Goal: Task Accomplishment & Management: Complete application form

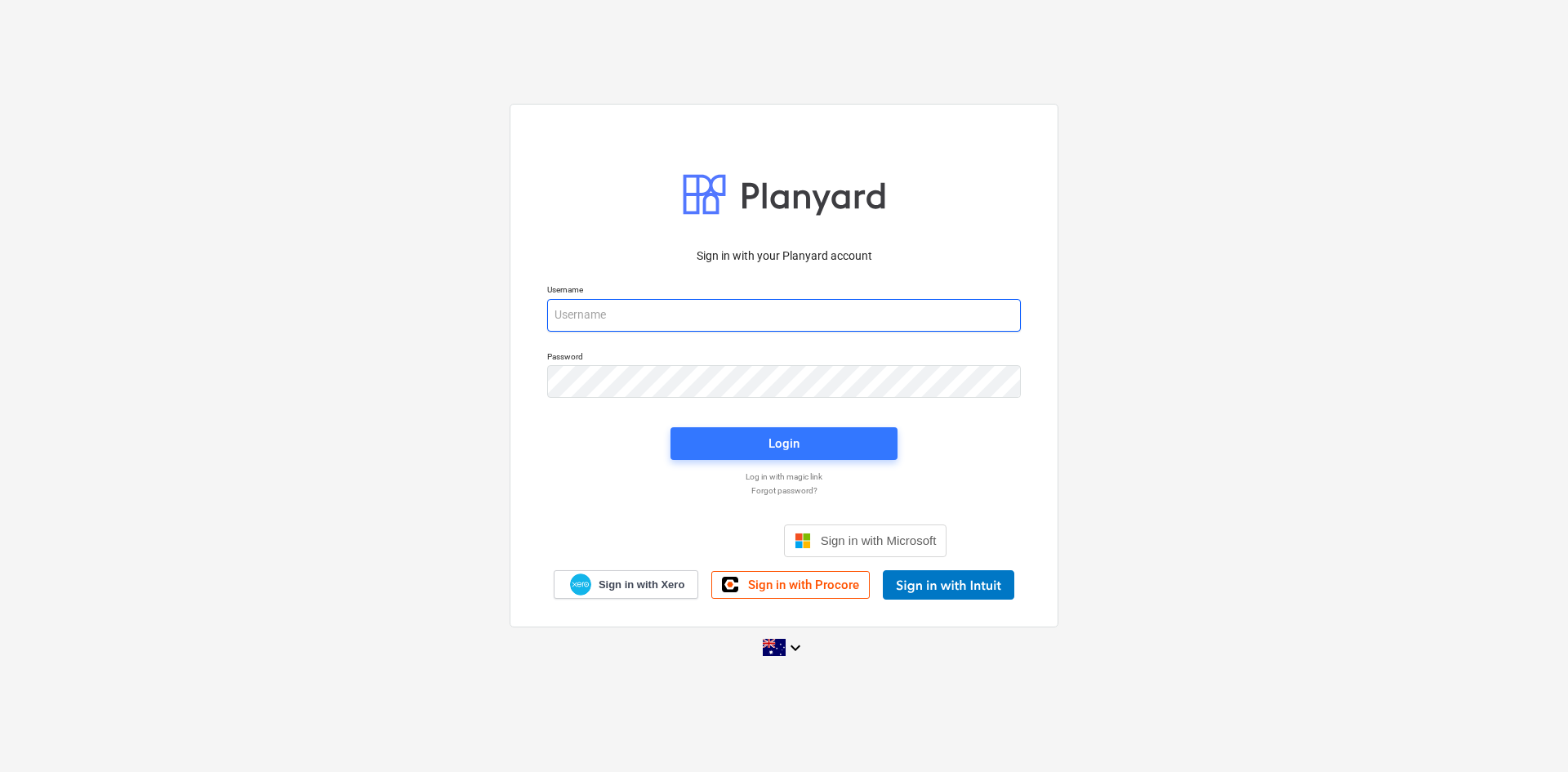
click at [698, 310] on input "email" at bounding box center [784, 315] width 474 height 32
type input "[PERSON_NAME][EMAIL_ADDRESS][DOMAIN_NAME]"
click at [734, 421] on div "Login" at bounding box center [784, 443] width 247 height 52
click at [737, 437] on span "Login" at bounding box center [784, 443] width 188 height 21
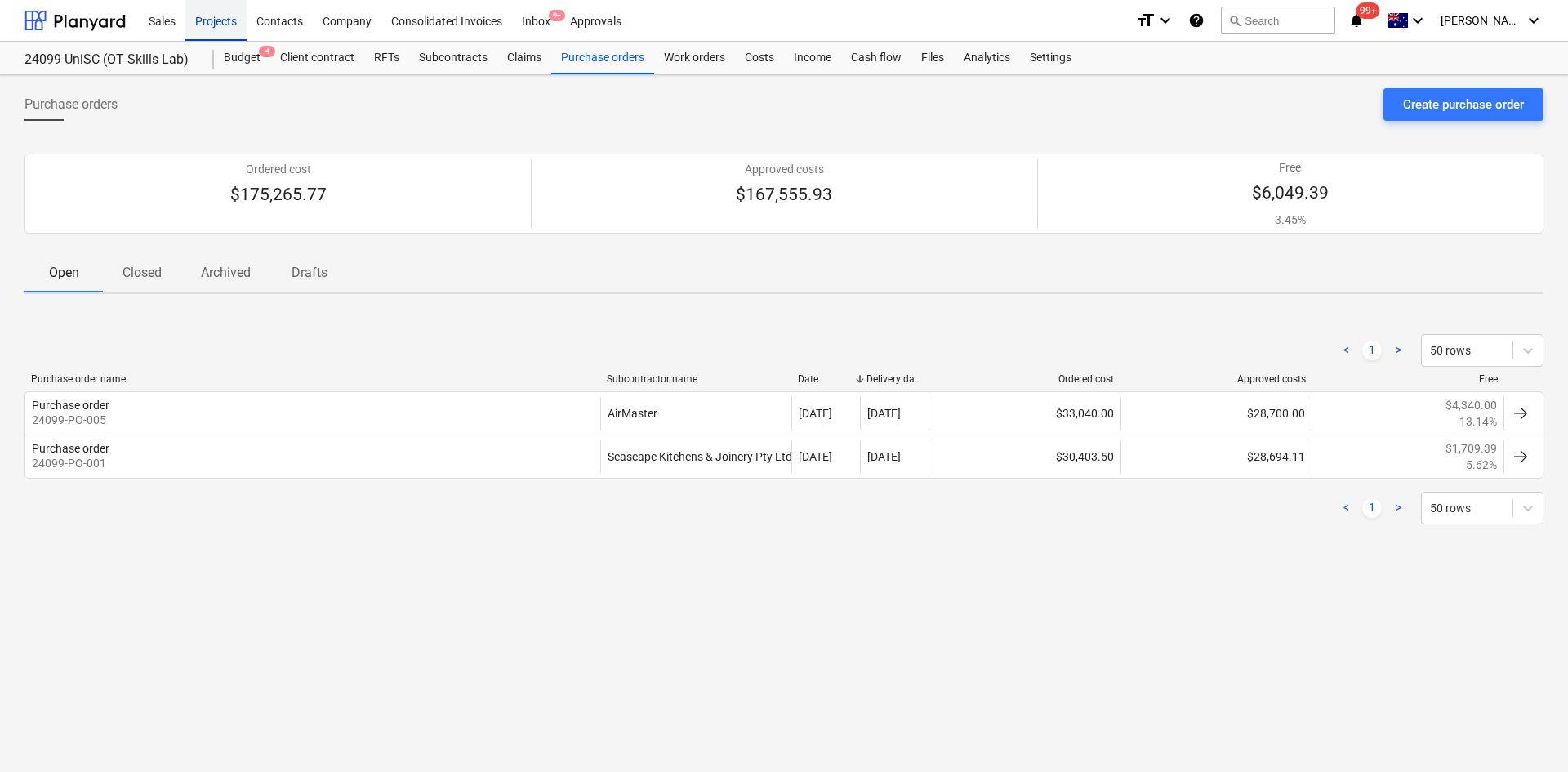
click at [207, 24] on div "Projects" at bounding box center [216, 20] width 62 height 42
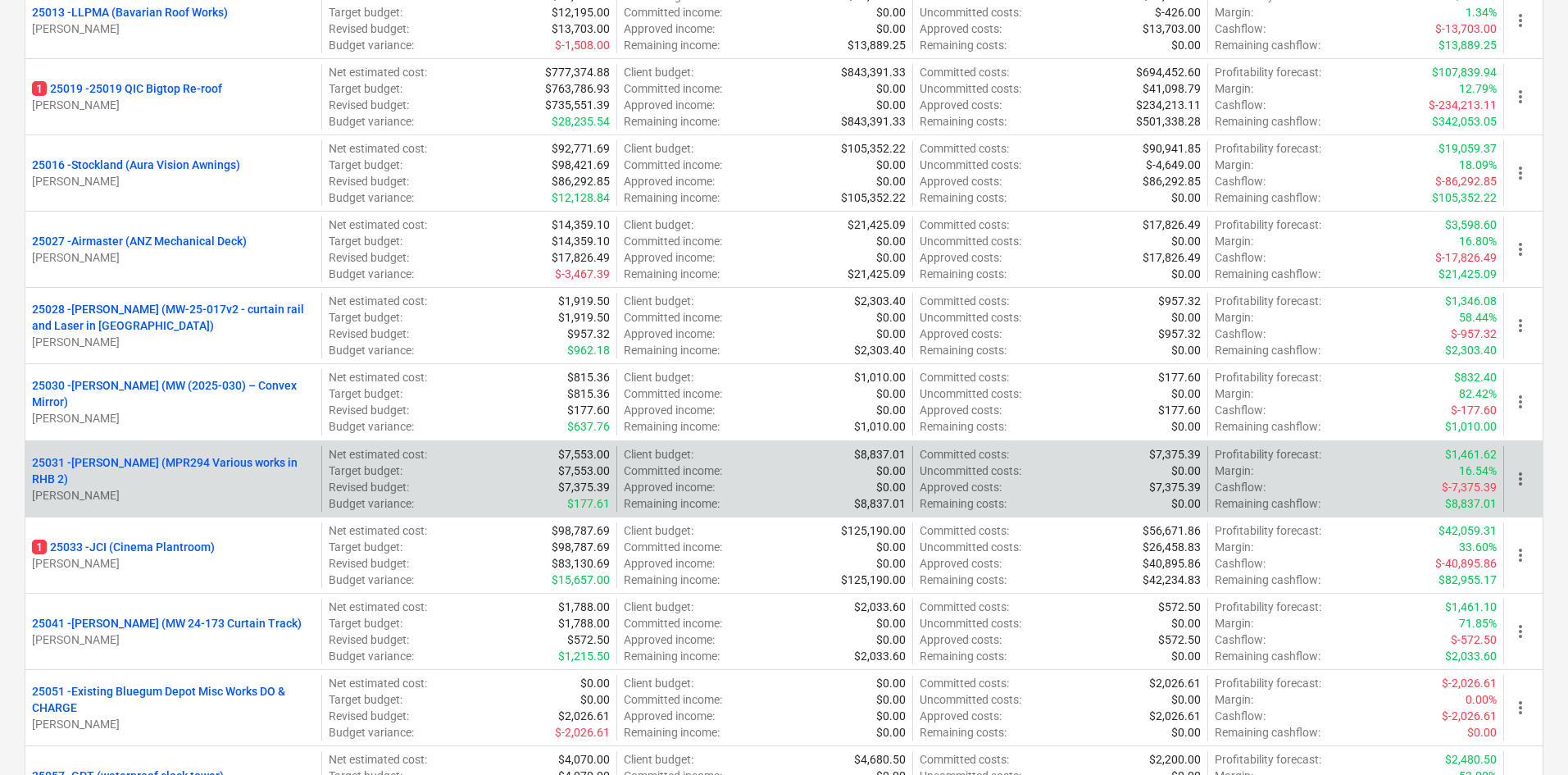
scroll to position [656, 0]
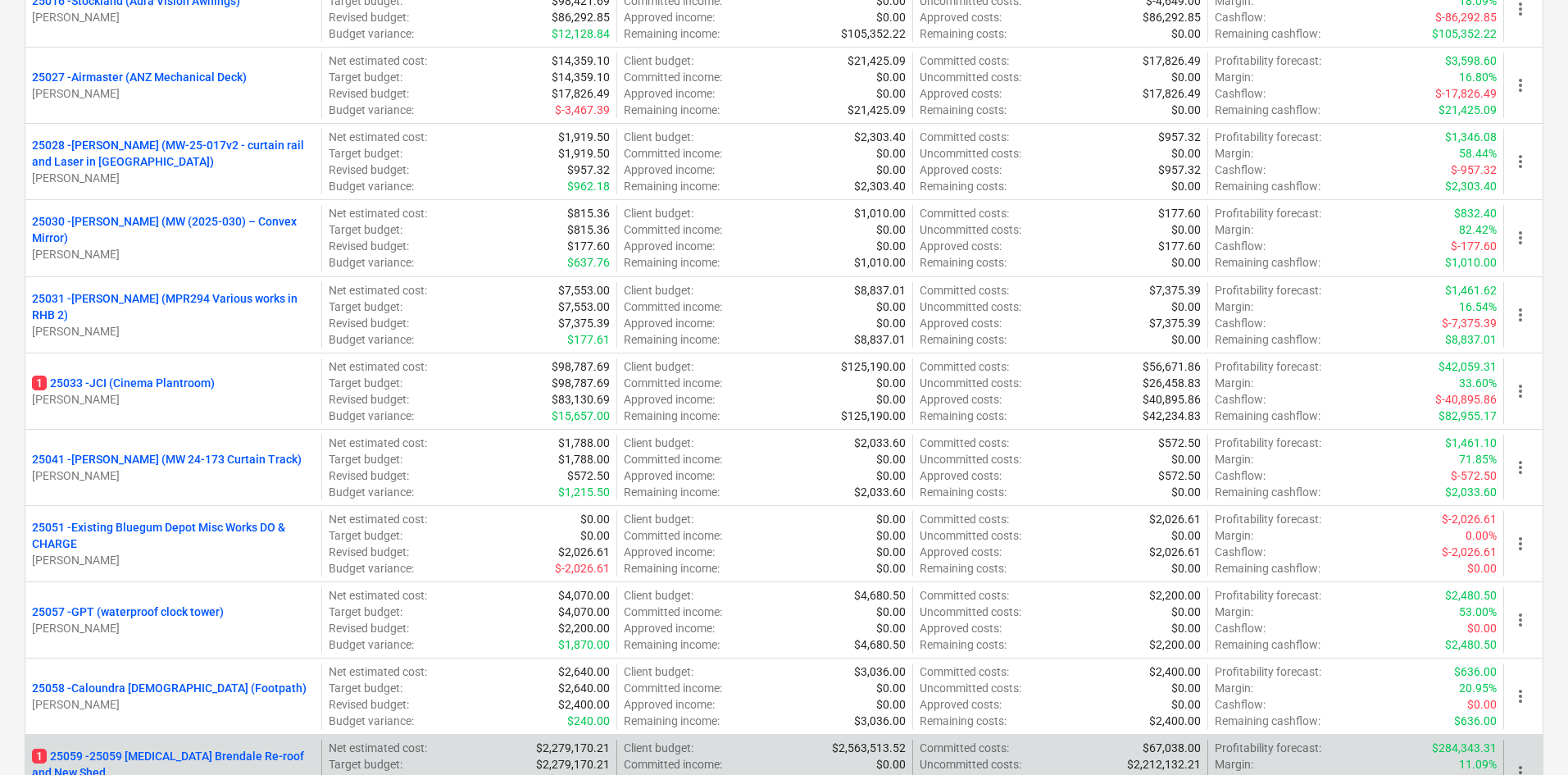
click at [272, 746] on p "1 25059 - 25059 [MEDICAL_DATA] Brendale Re-roof and New Shed" at bounding box center [173, 764] width 283 height 33
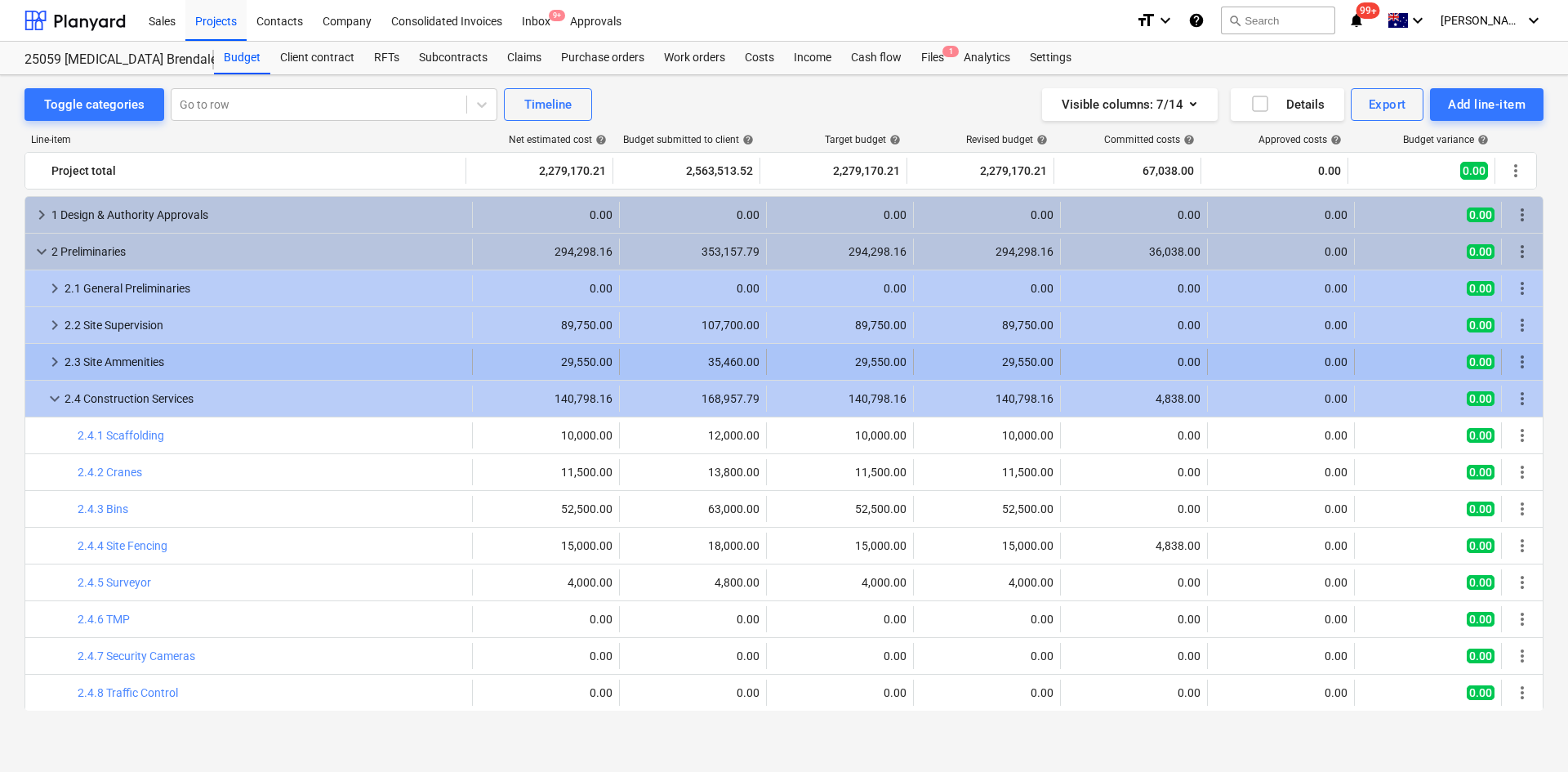
click at [58, 361] on span "keyboard_arrow_right" at bounding box center [55, 362] width 20 height 20
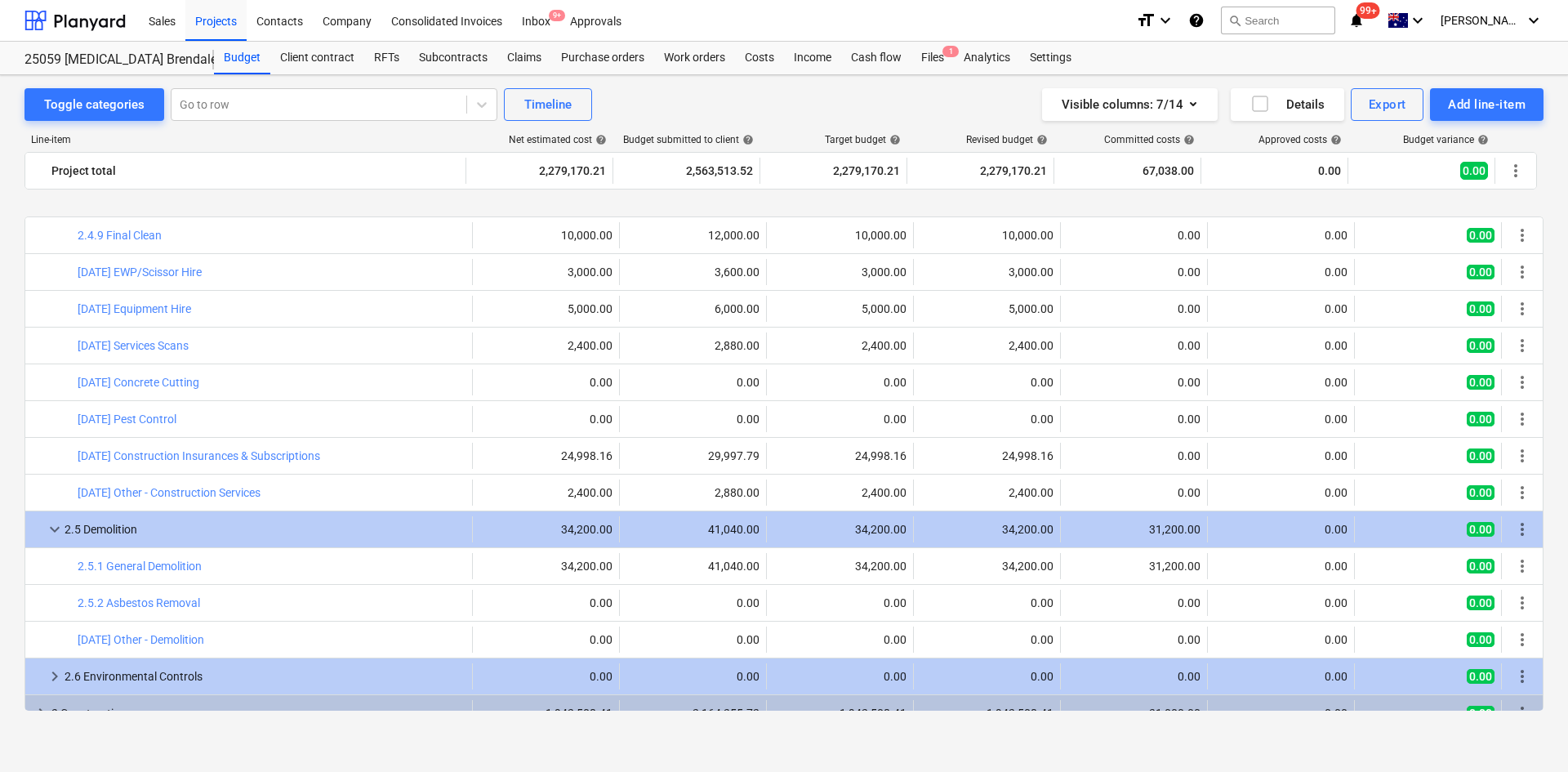
scroll to position [956, 0]
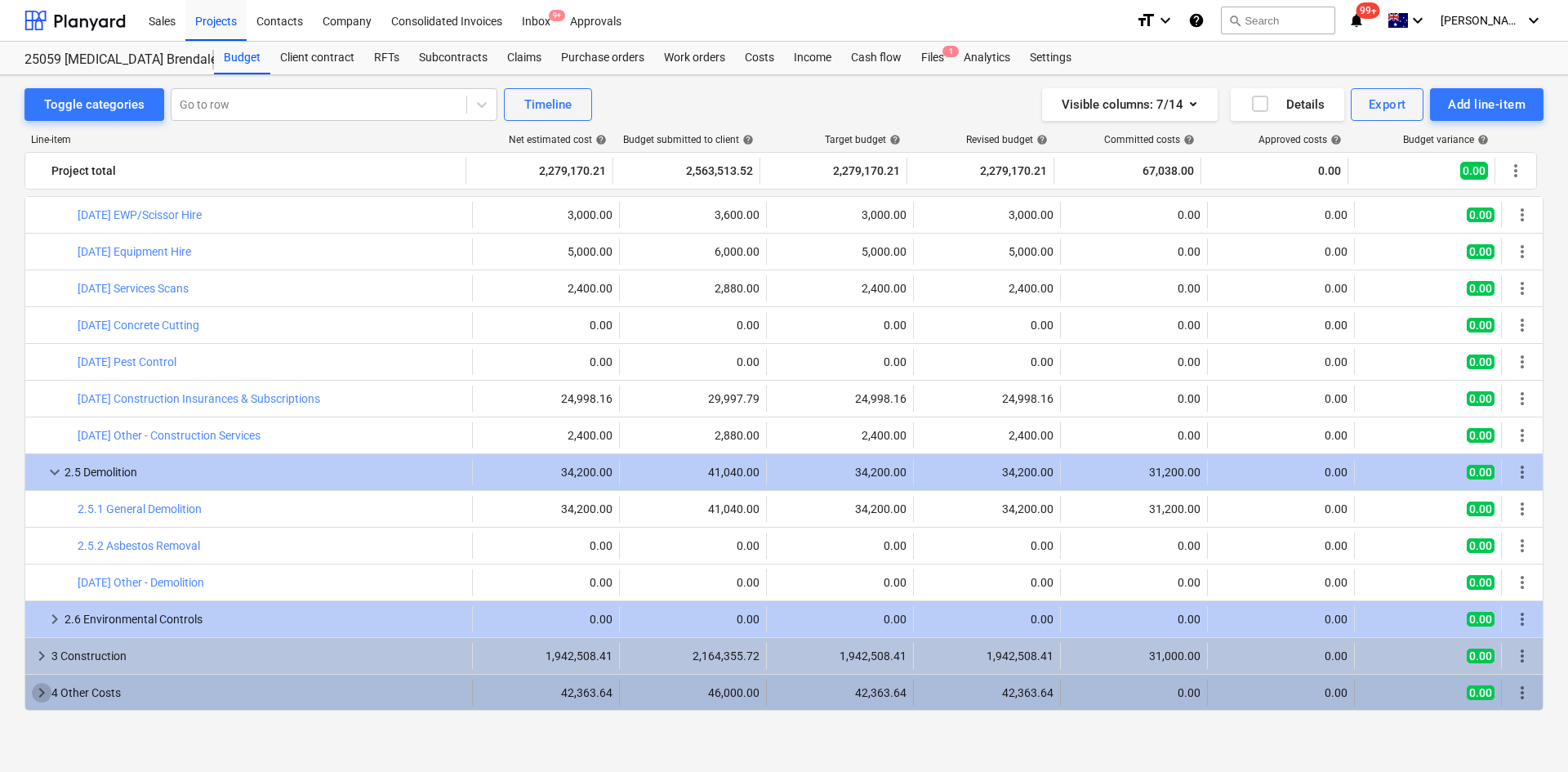
click at [39, 691] on span "keyboard_arrow_right" at bounding box center [41, 692] width 20 height 20
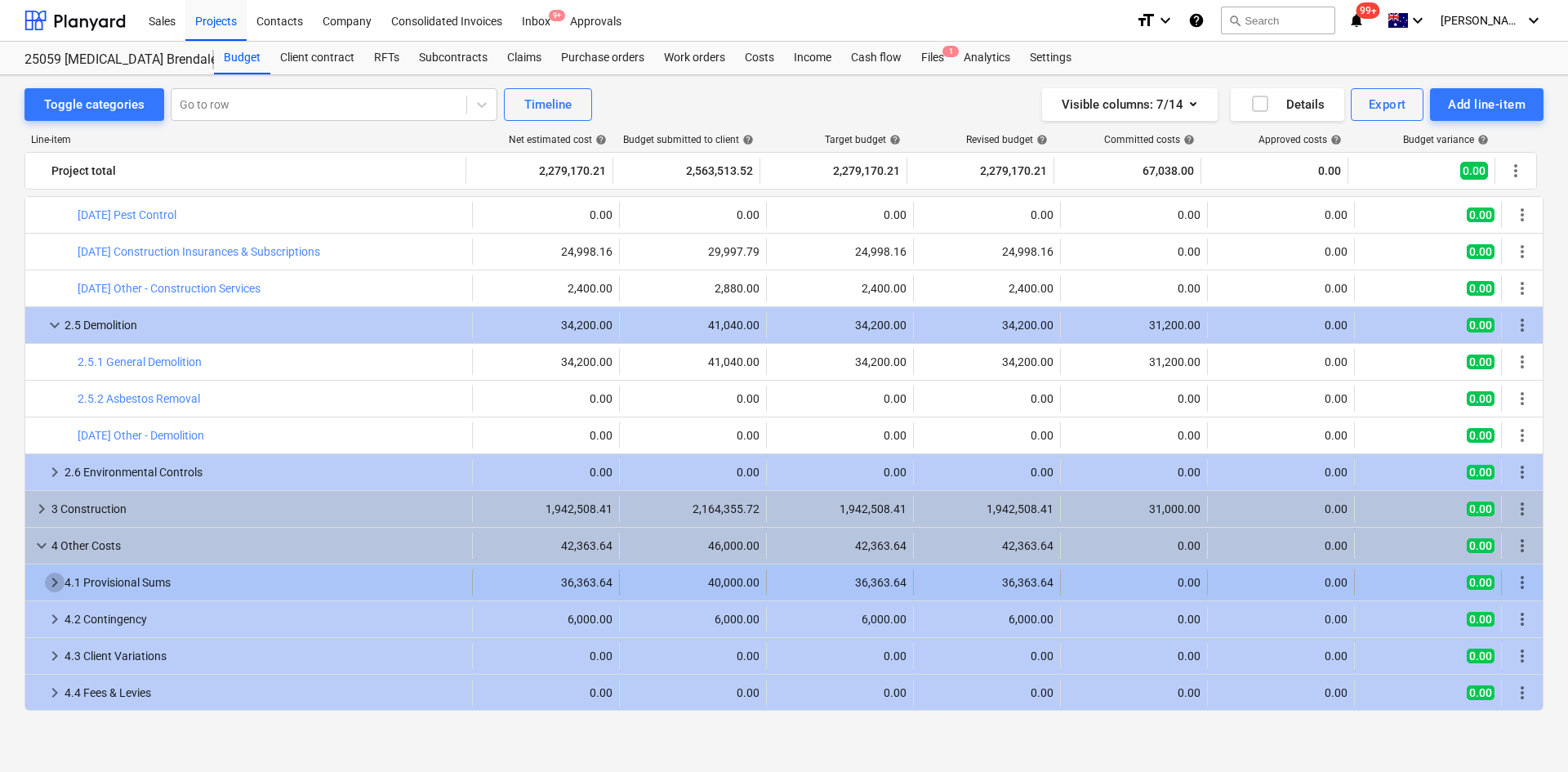
click at [56, 580] on span "keyboard_arrow_right" at bounding box center [55, 582] width 20 height 20
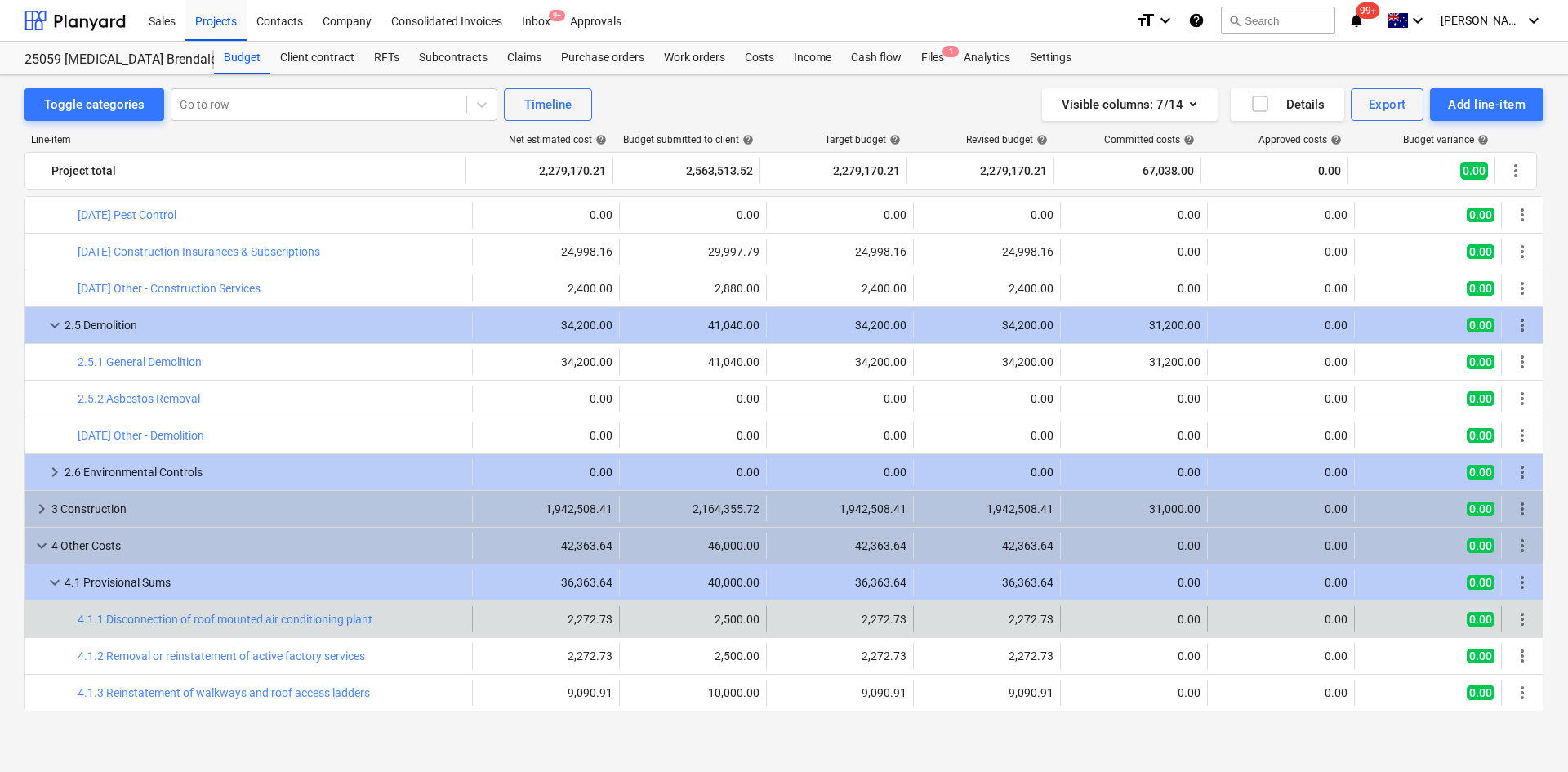
scroll to position [1250, 0]
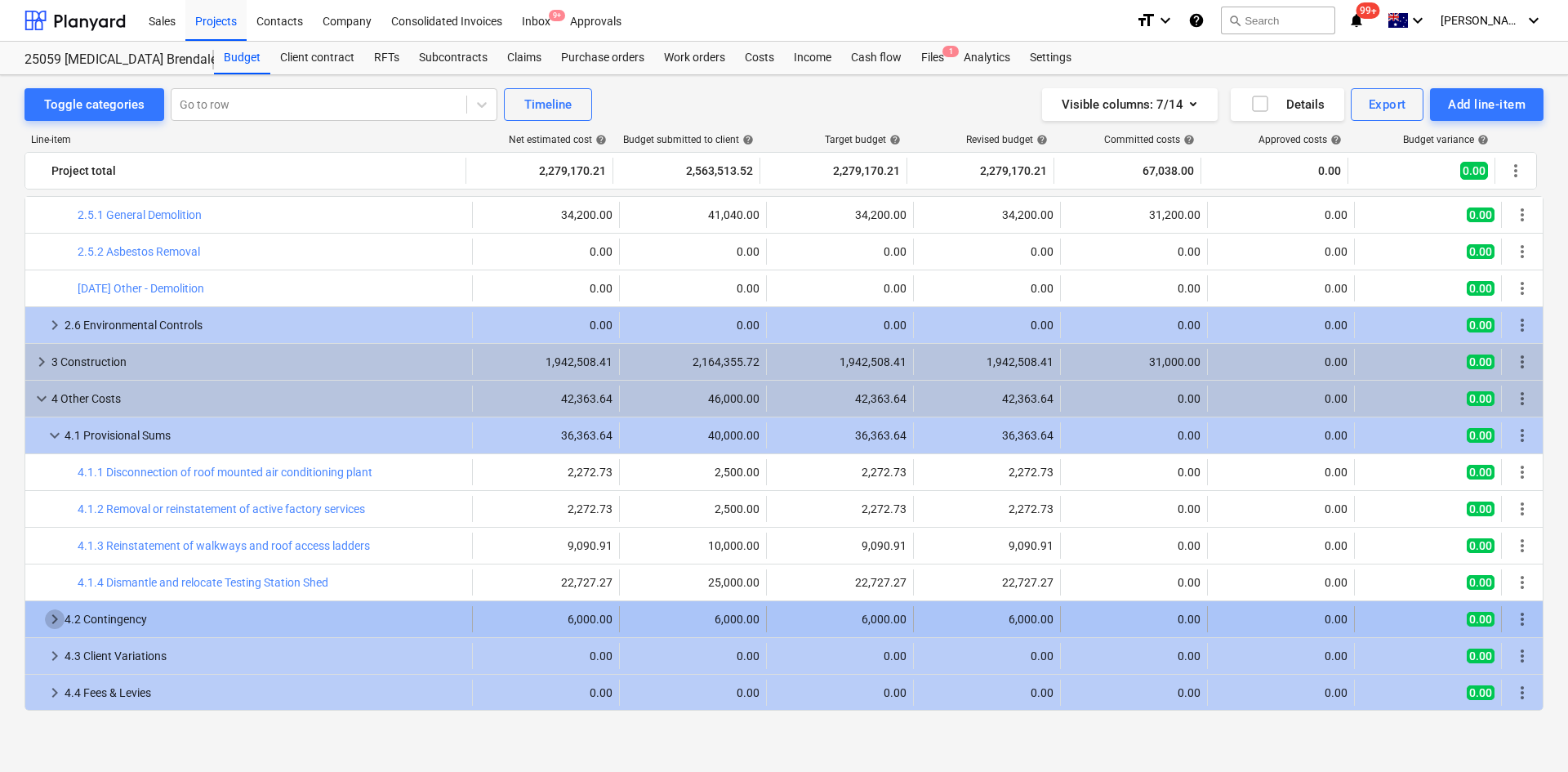
click at [55, 622] on span "keyboard_arrow_right" at bounding box center [55, 619] width 20 height 20
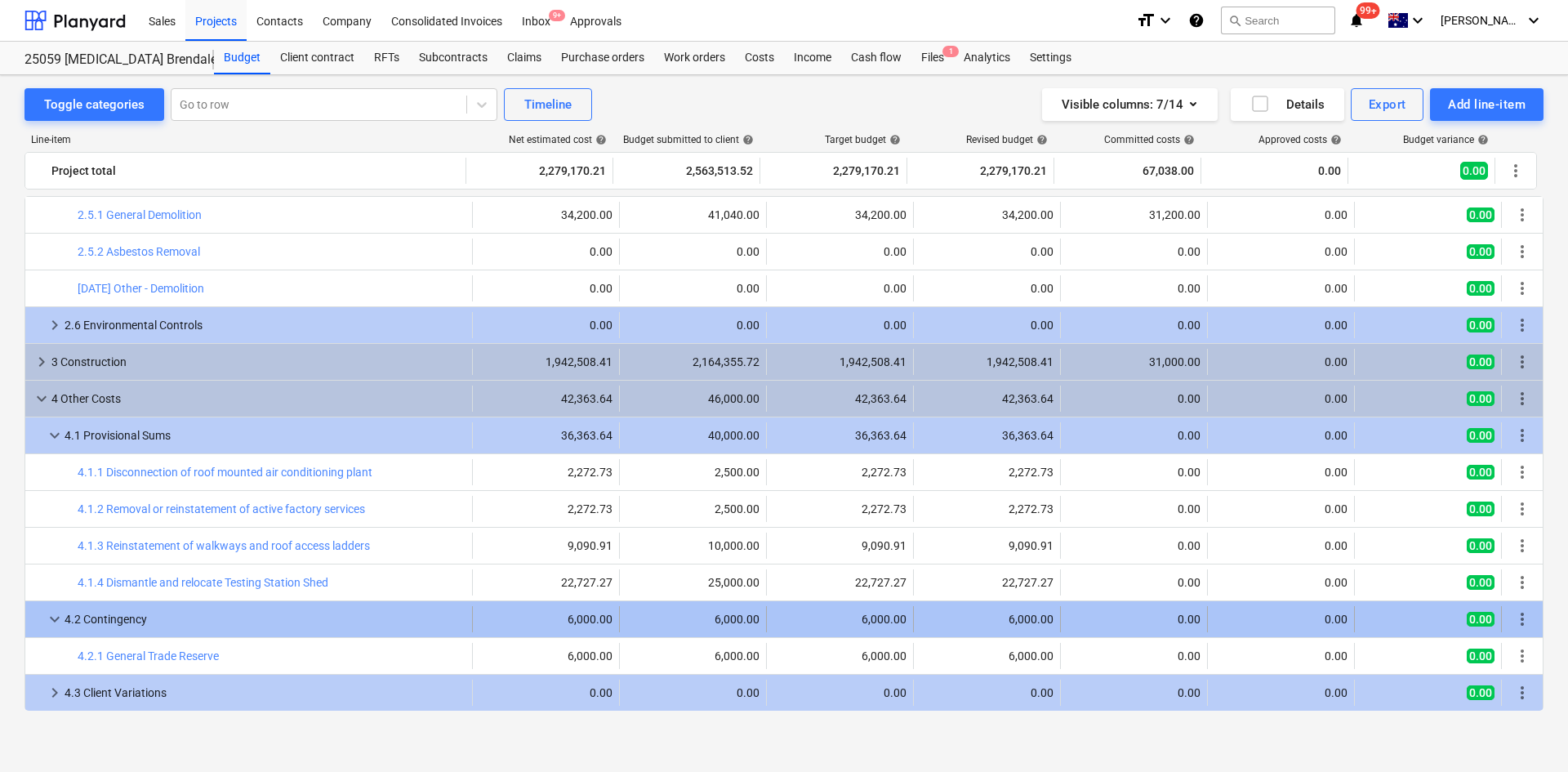
click at [50, 618] on span "keyboard_arrow_down" at bounding box center [55, 619] width 20 height 20
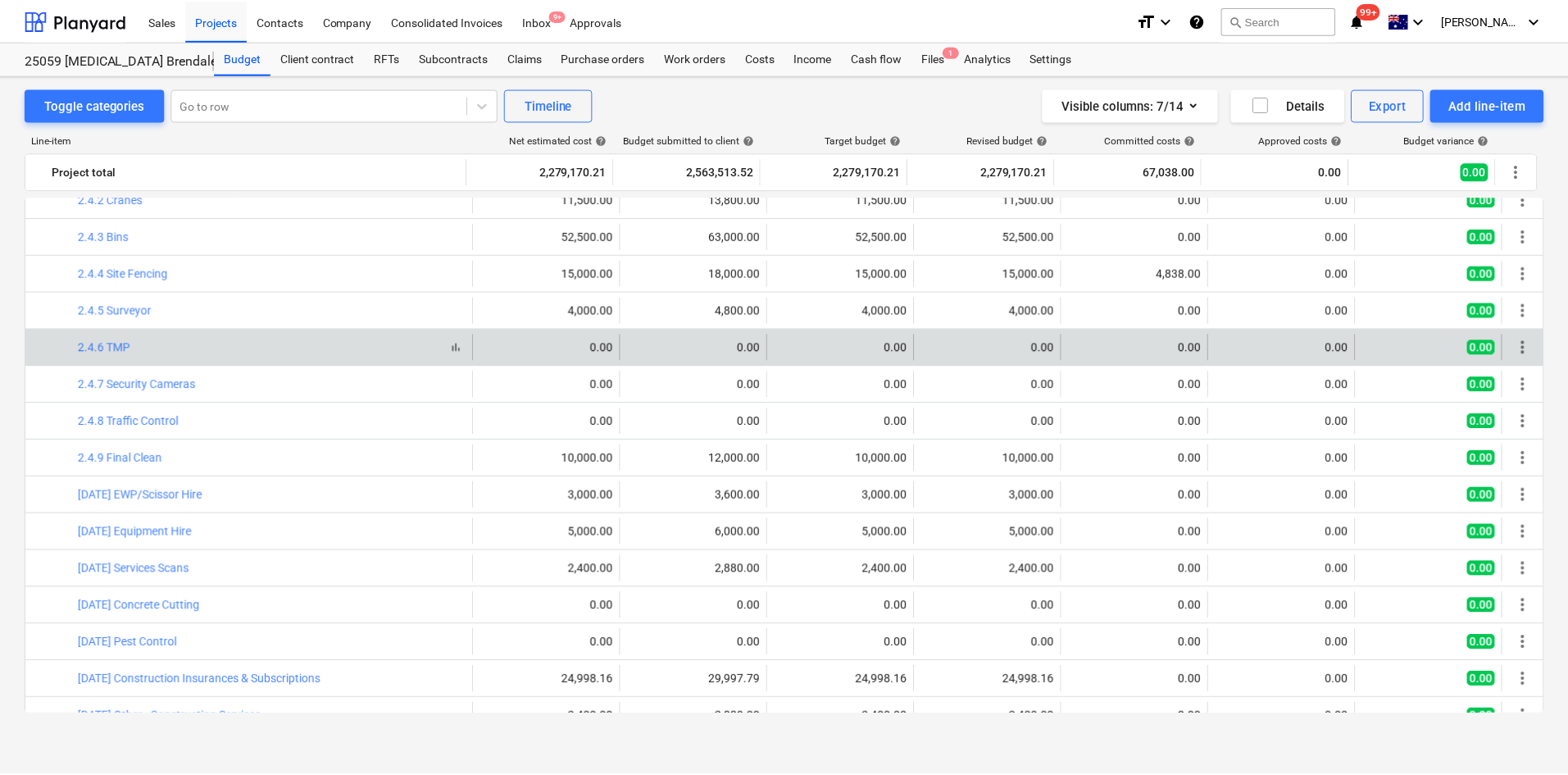
scroll to position [763, 0]
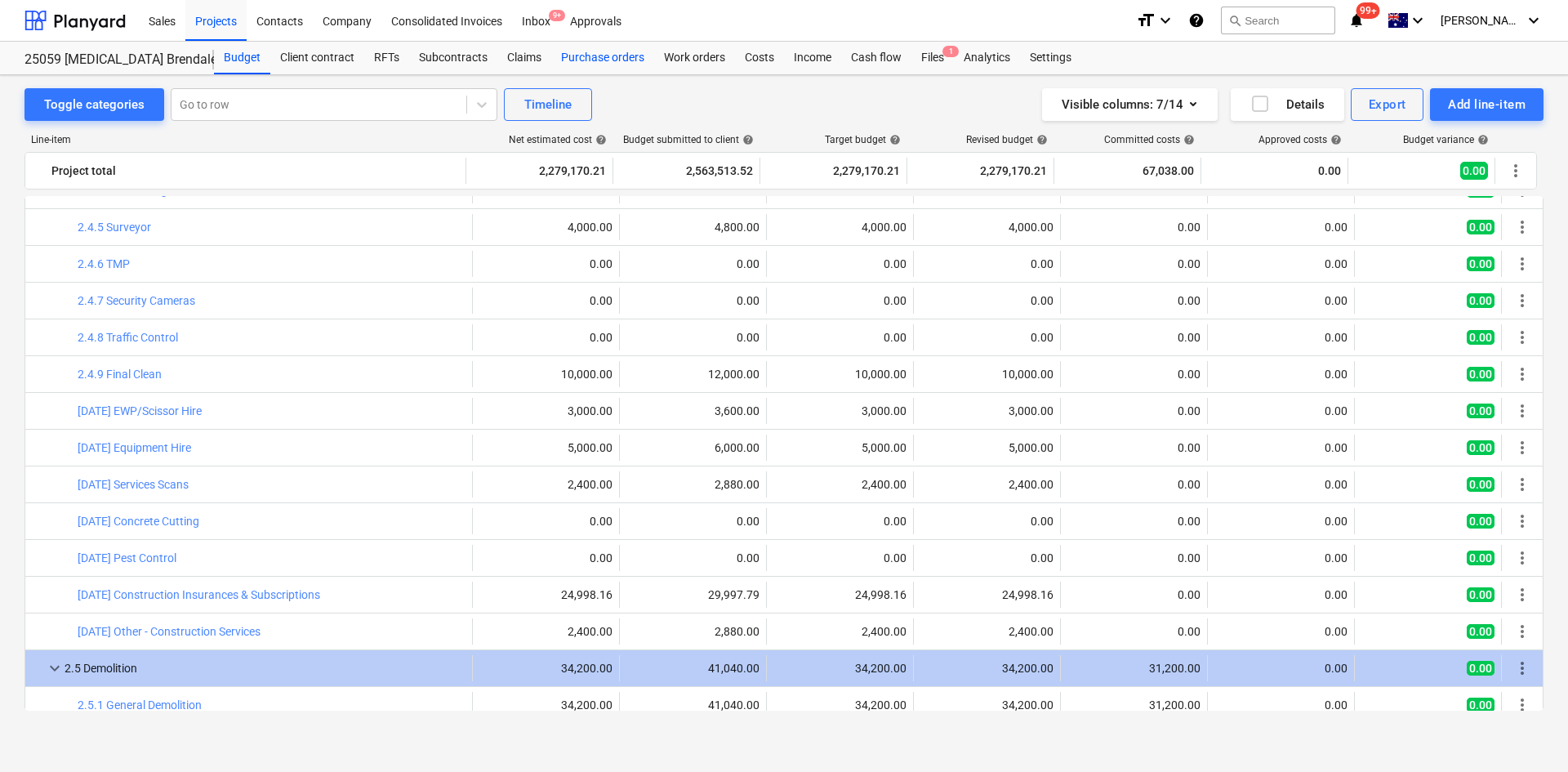
click at [628, 62] on div "Purchase orders" at bounding box center [603, 58] width 103 height 32
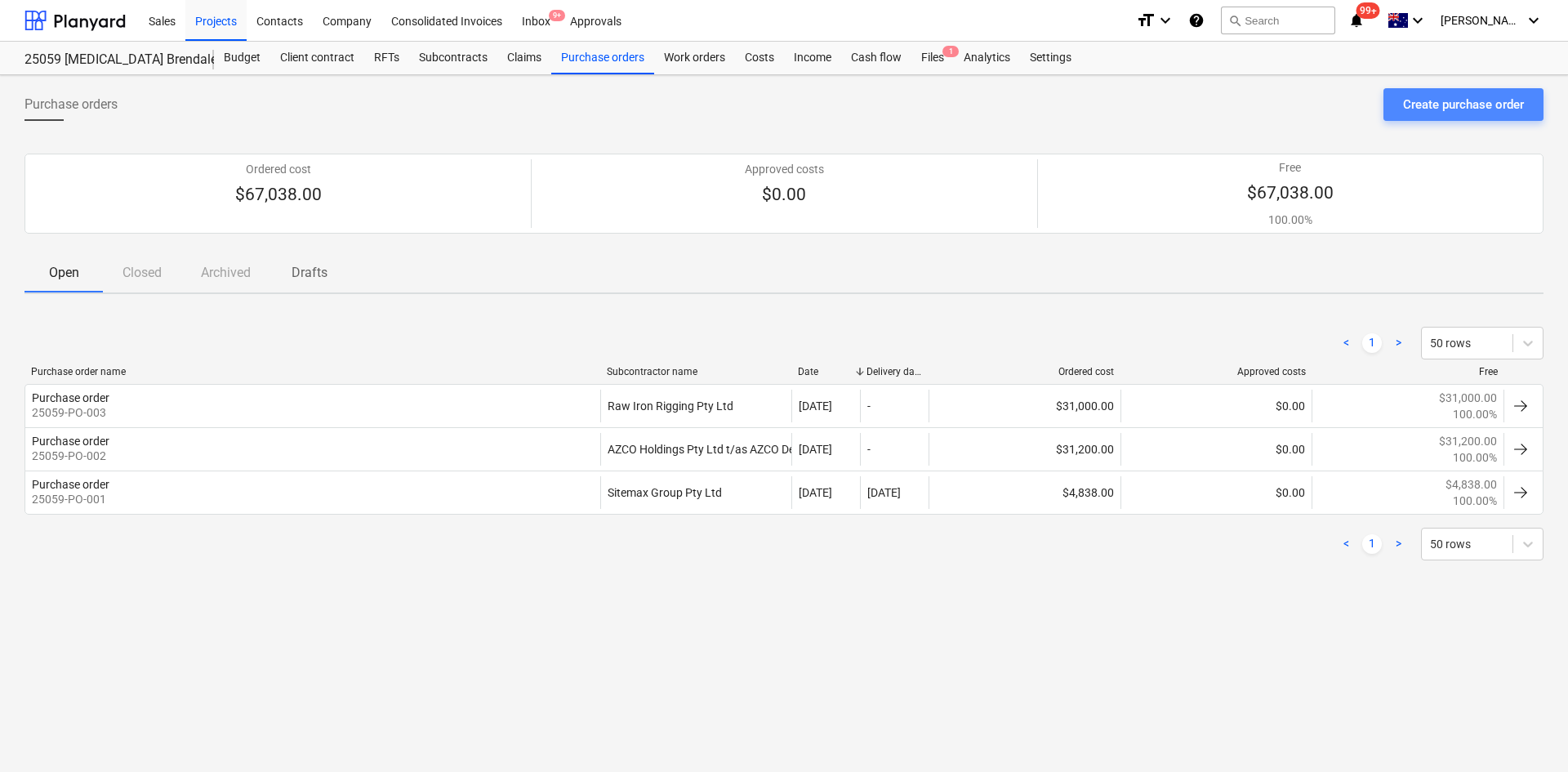
click at [1461, 104] on div "Create purchase order" at bounding box center [1463, 104] width 121 height 21
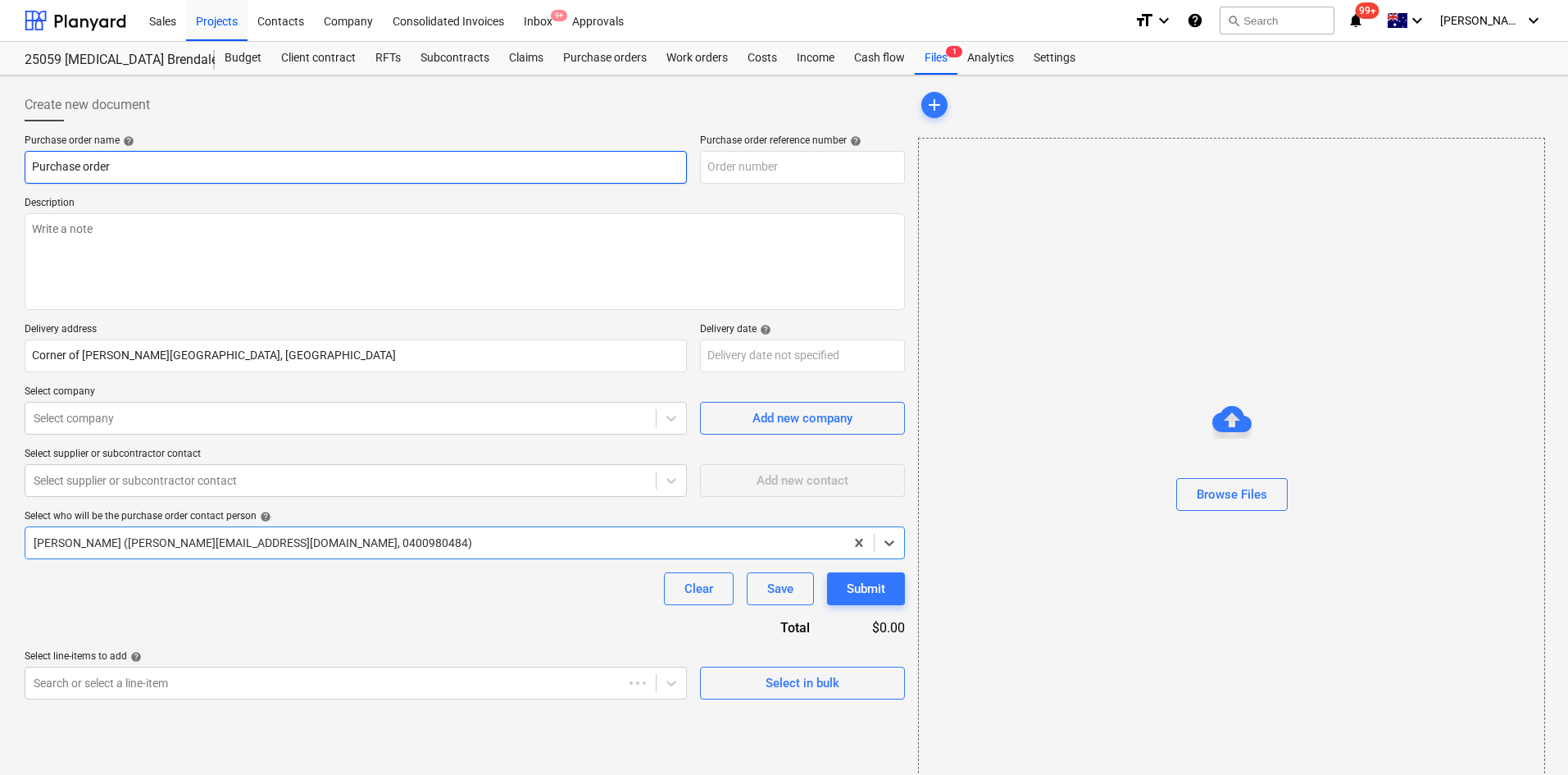
type textarea "x"
type input "25059-PO-004"
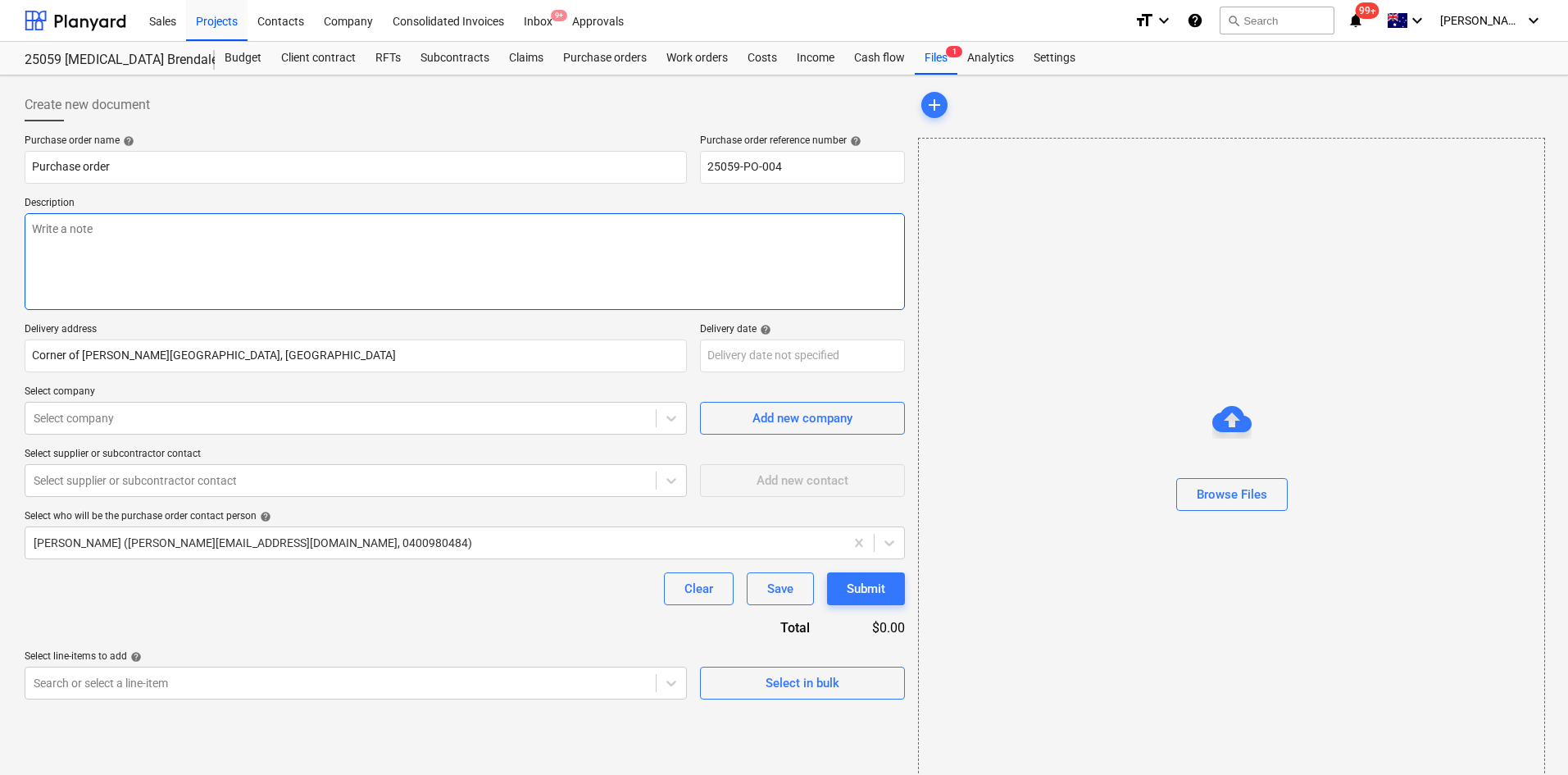
click at [137, 232] on textarea at bounding box center [465, 261] width 880 height 97
type textarea "x"
type textarea "-"
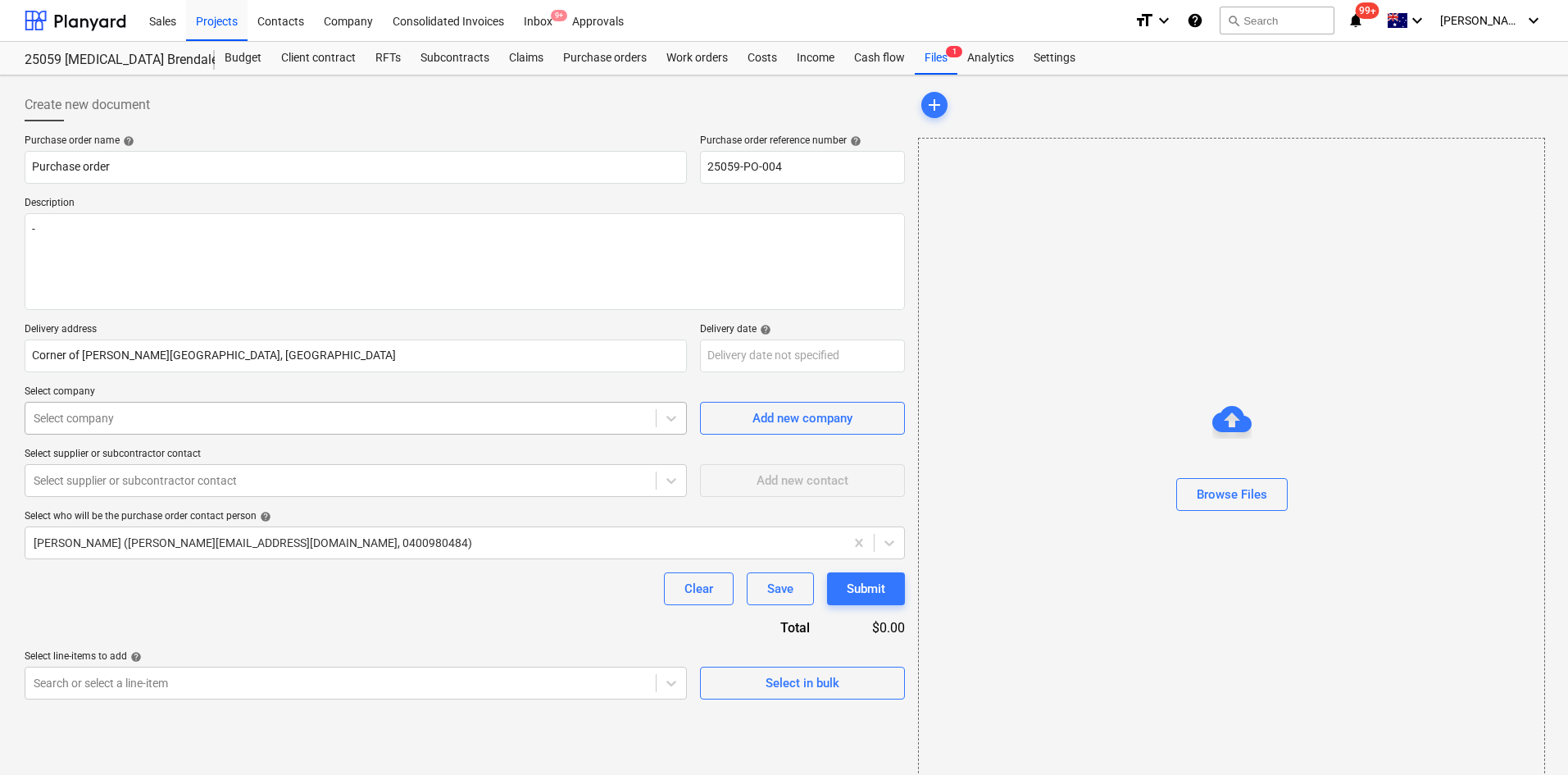
type textarea "x"
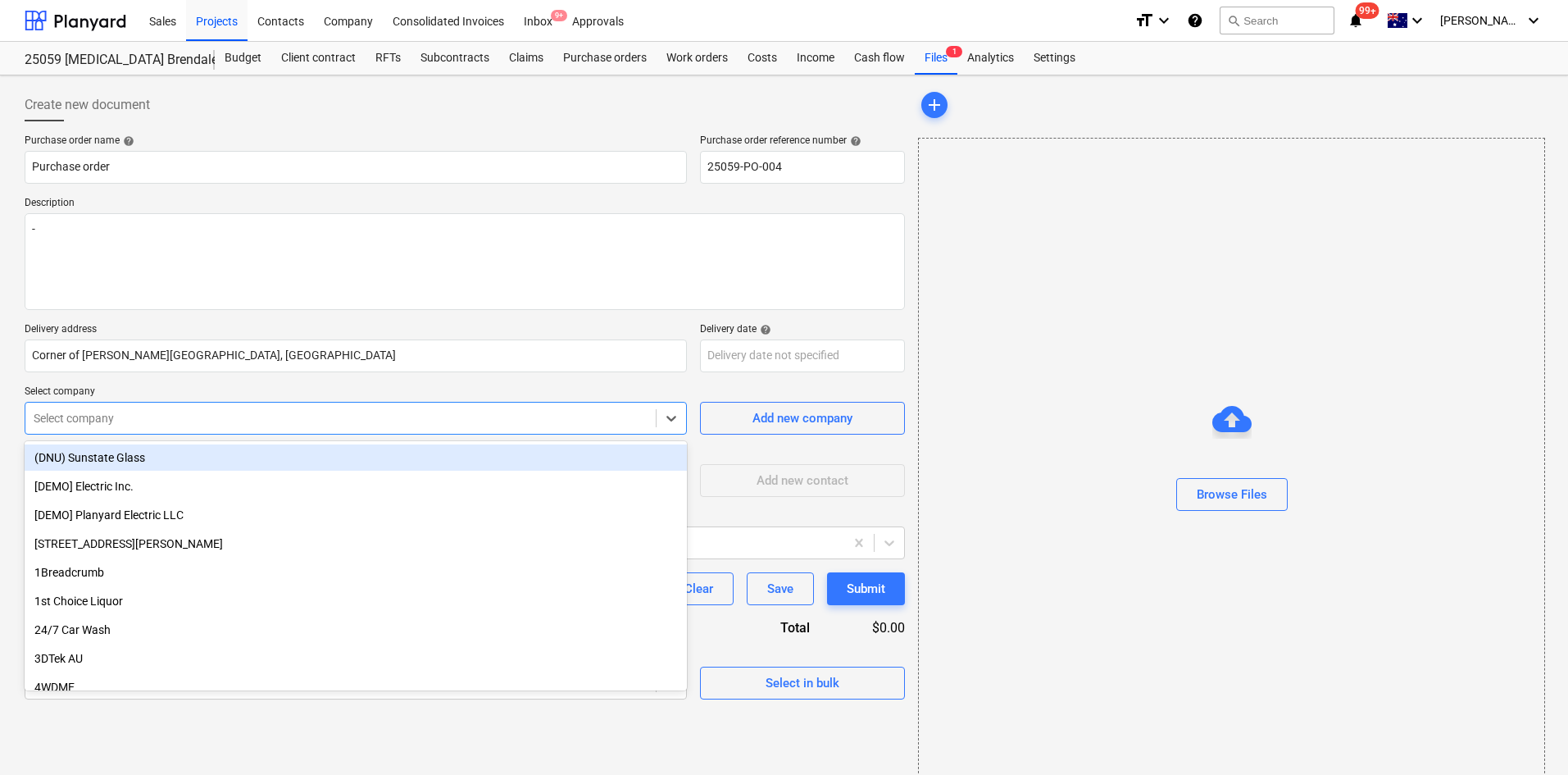
click at [156, 417] on div at bounding box center [341, 418] width 614 height 16
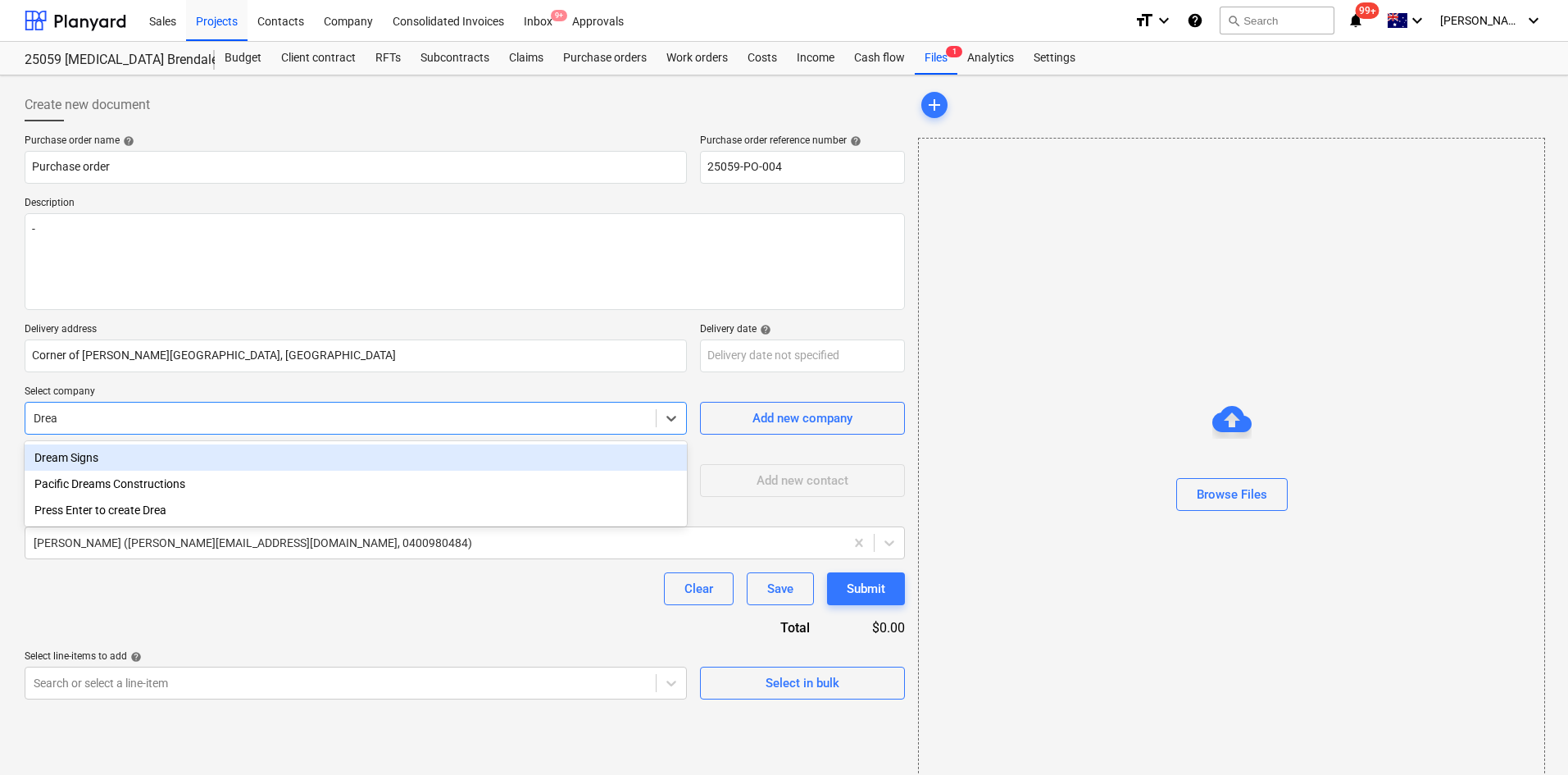
type input "Dream"
click at [162, 463] on div "Dream Signs" at bounding box center [356, 457] width 662 height 27
type textarea "x"
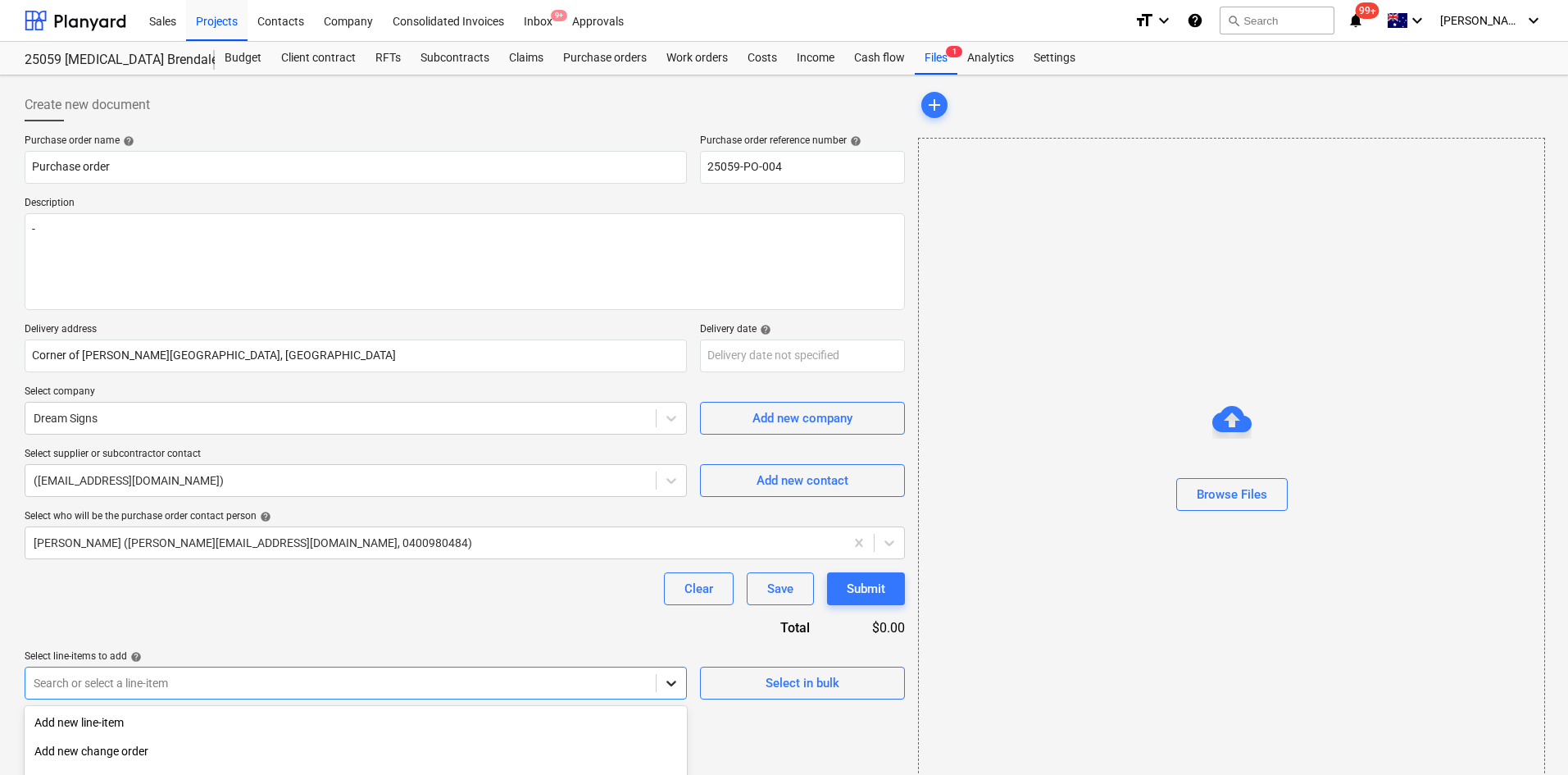
scroll to position [180, 0]
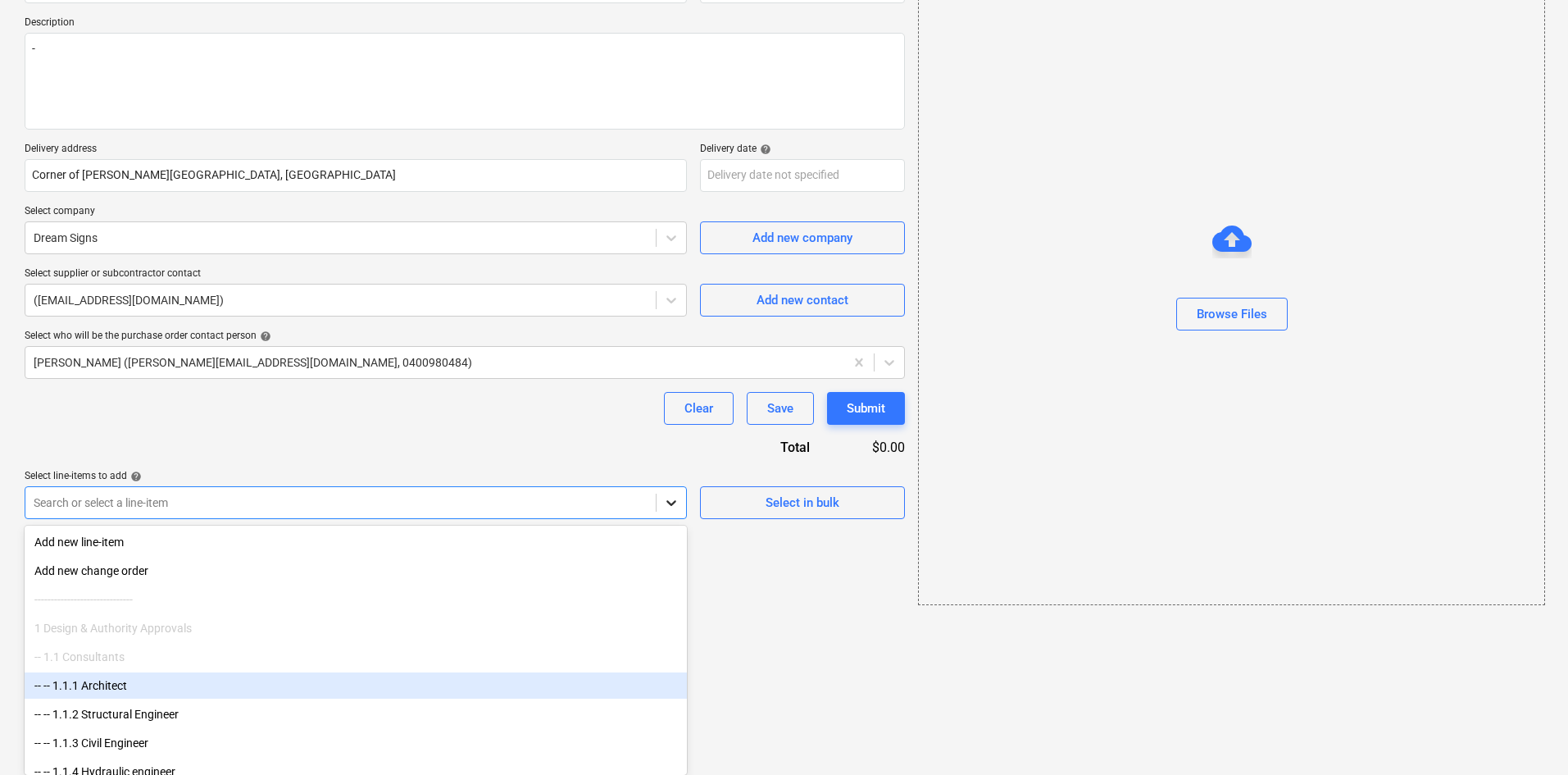
click at [671, 595] on body "Sales Projects Contacts Company Consolidated Invoices Inbox 9+ Approvals format…" at bounding box center [784, 207] width 1568 height 775
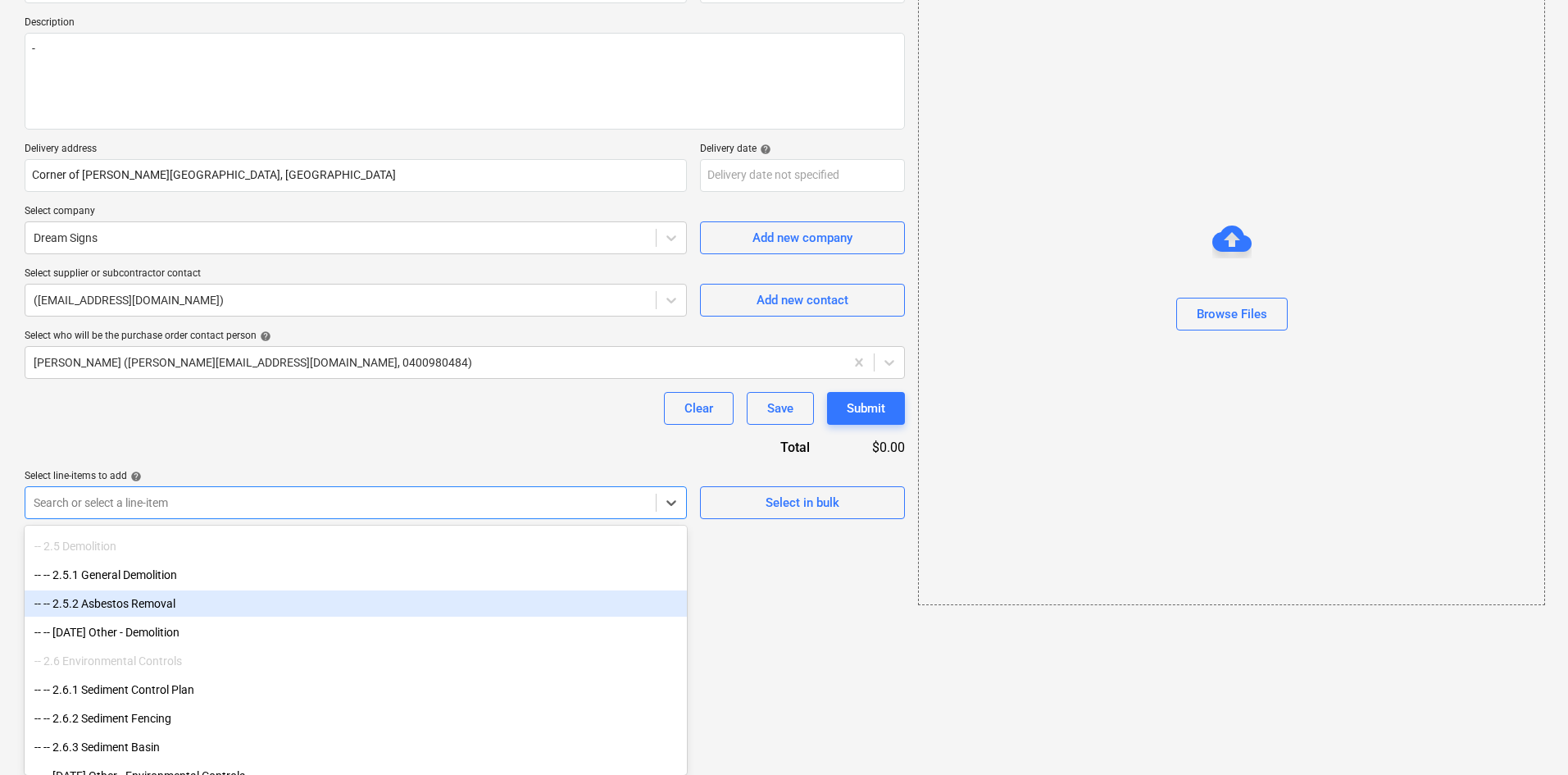
scroll to position [1722, 0]
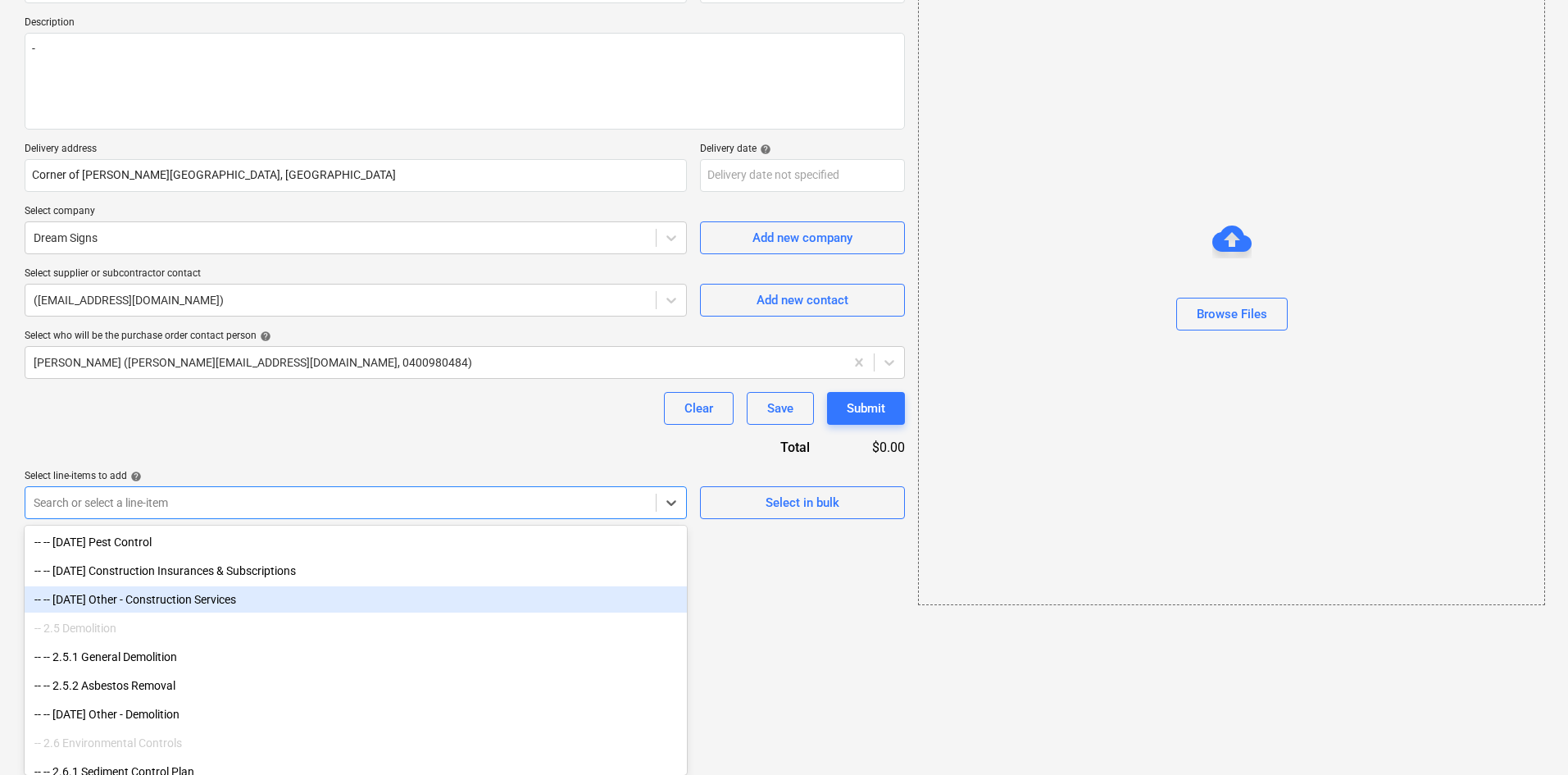
click at [258, 603] on div "-- -- [DATE] Other - Construction Services" at bounding box center [356, 599] width 662 height 27
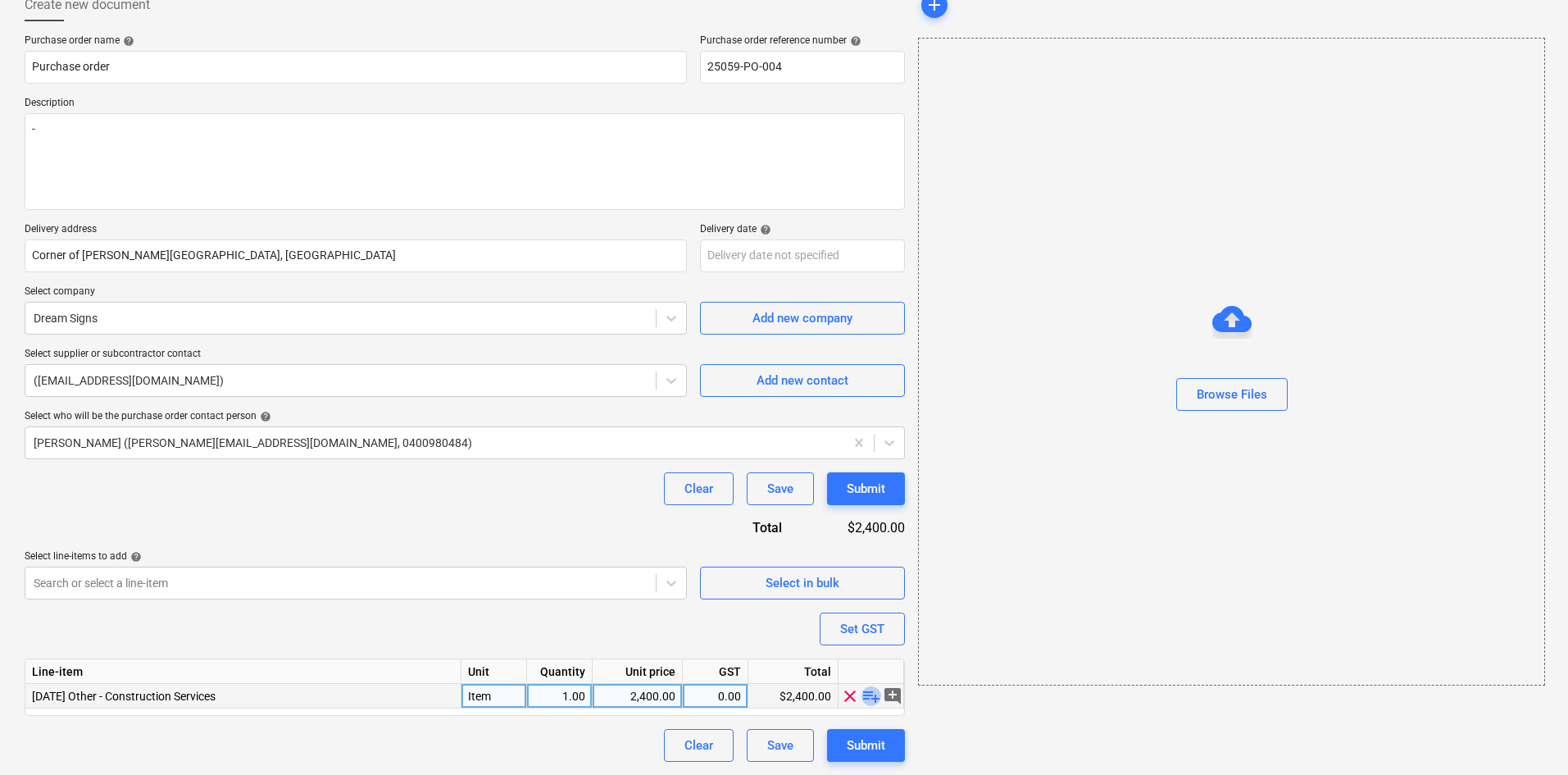
click at [873, 695] on span "playlist_add" at bounding box center [871, 695] width 20 height 20
type textarea "x"
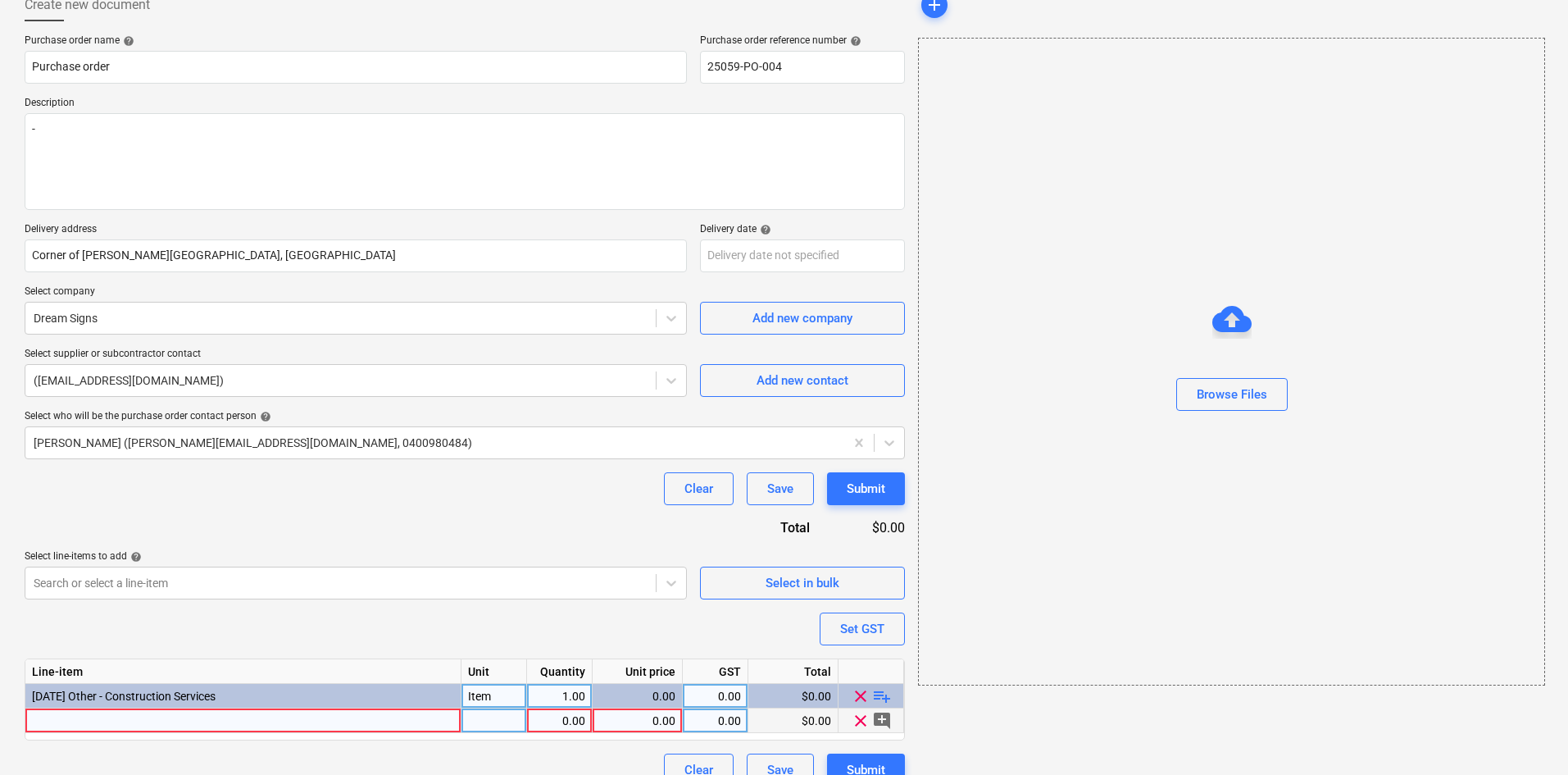
click at [367, 726] on div at bounding box center [244, 720] width 436 height 25
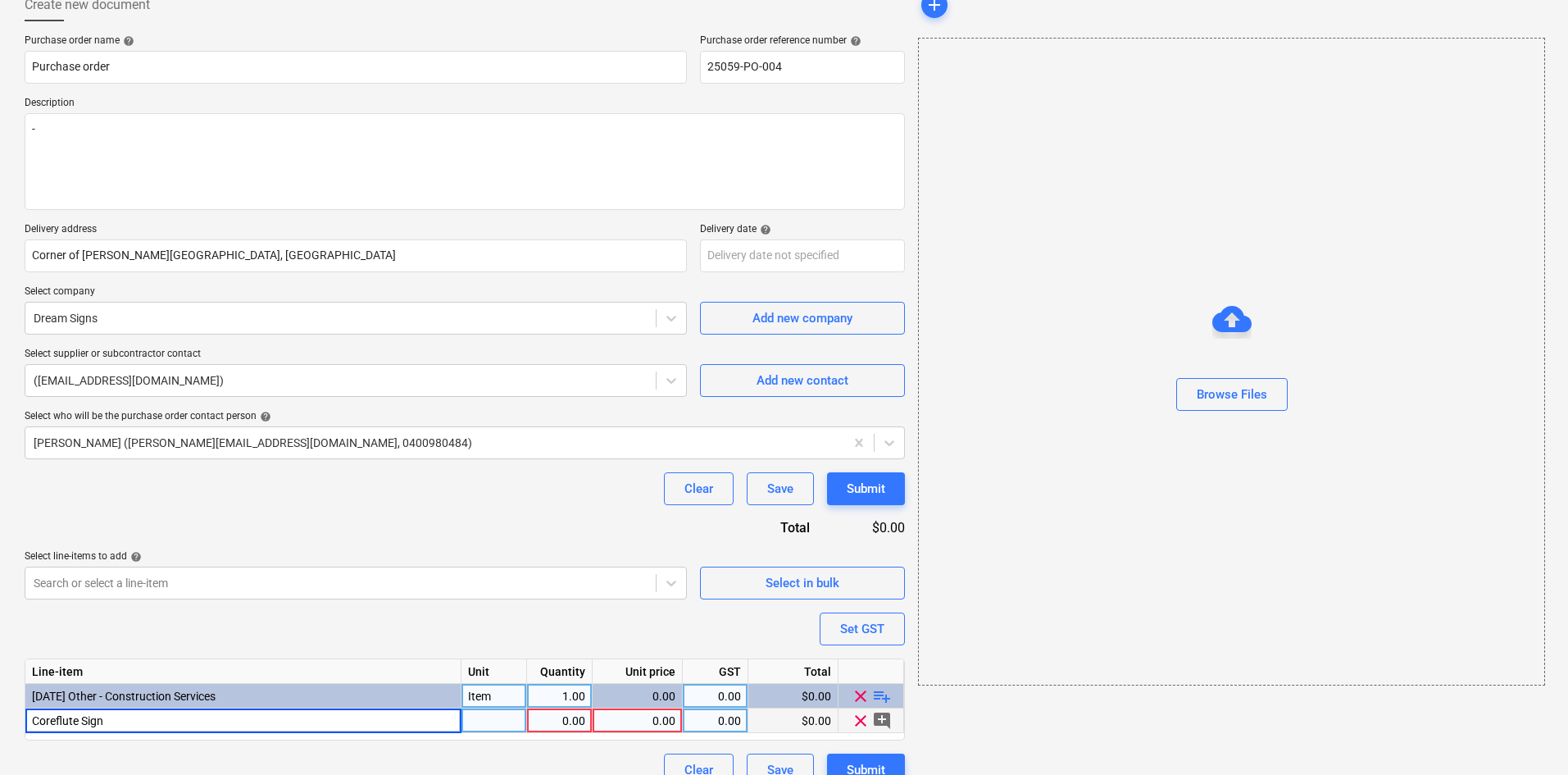
type input "Coreflute Signs"
type textarea "x"
click at [510, 726] on div at bounding box center [494, 720] width 65 height 25
type input "Item"
type textarea "x"
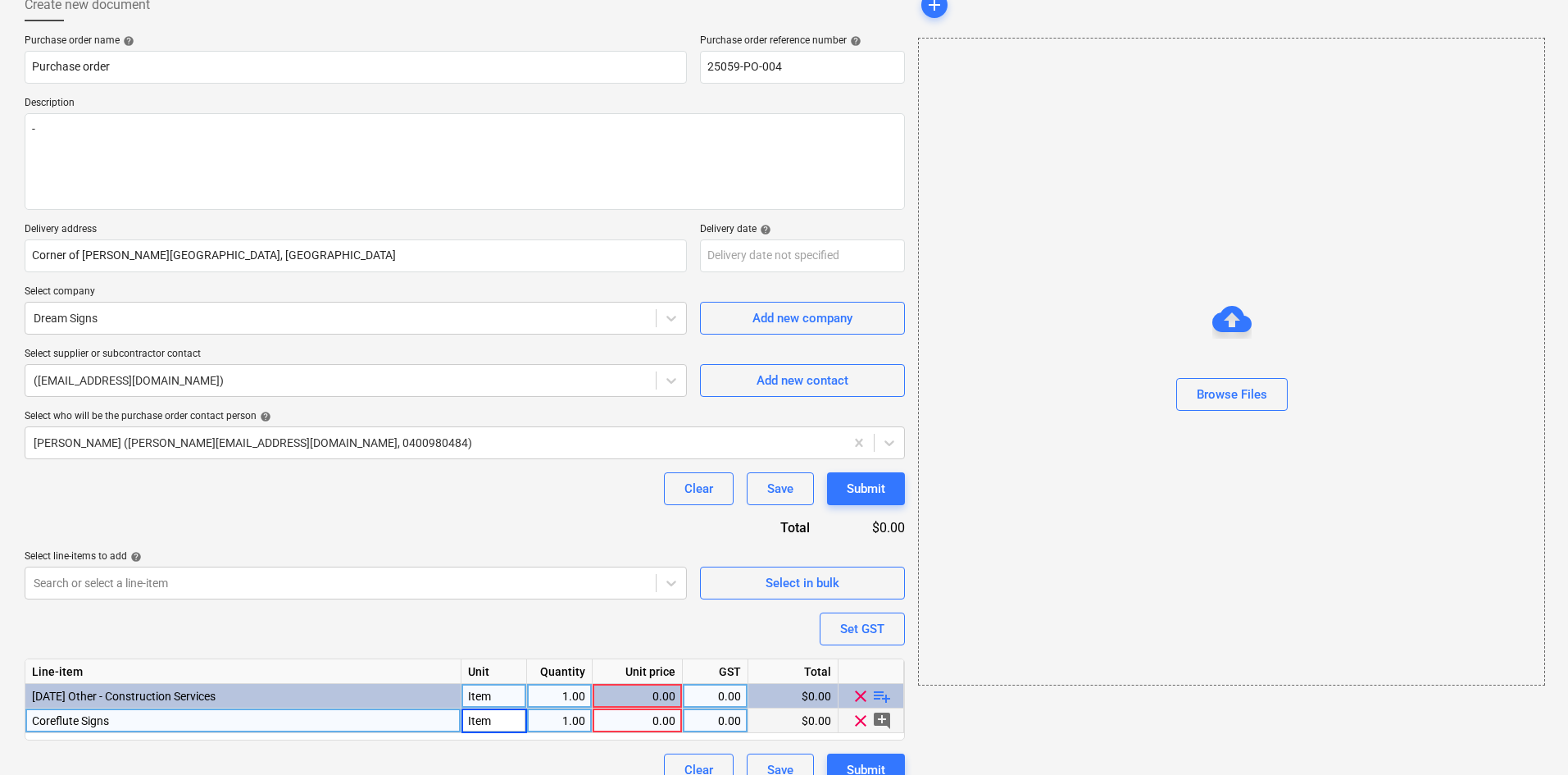
click at [671, 730] on div "0.00" at bounding box center [636, 720] width 76 height 25
type input "1"
type textarea "x"
click at [727, 724] on div "0.00" at bounding box center [715, 720] width 51 height 25
type input "10"
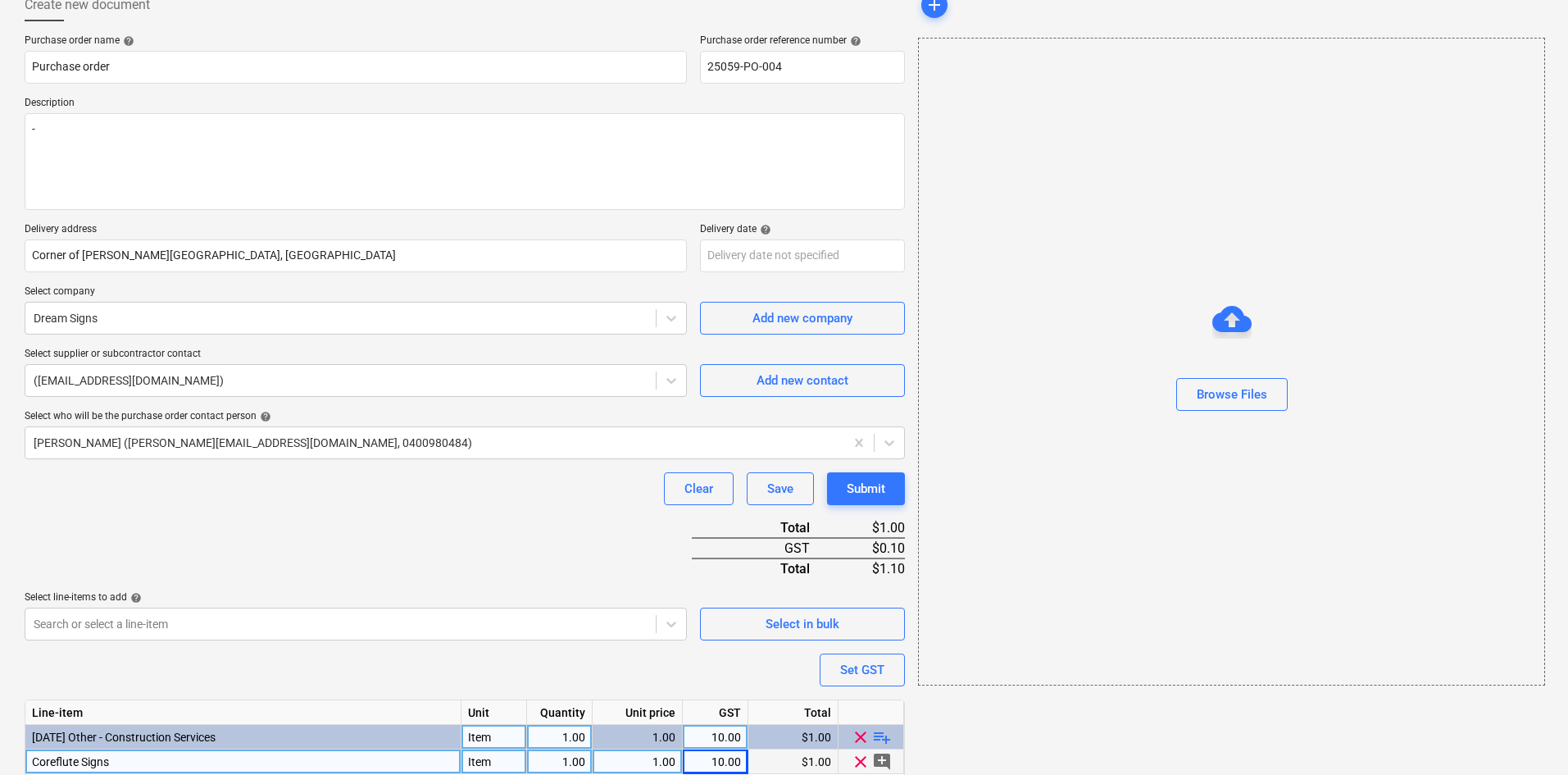
click at [870, 746] on div "Purchase order name help Purchase order Purchase order reference number help 25…" at bounding box center [465, 431] width 880 height 793
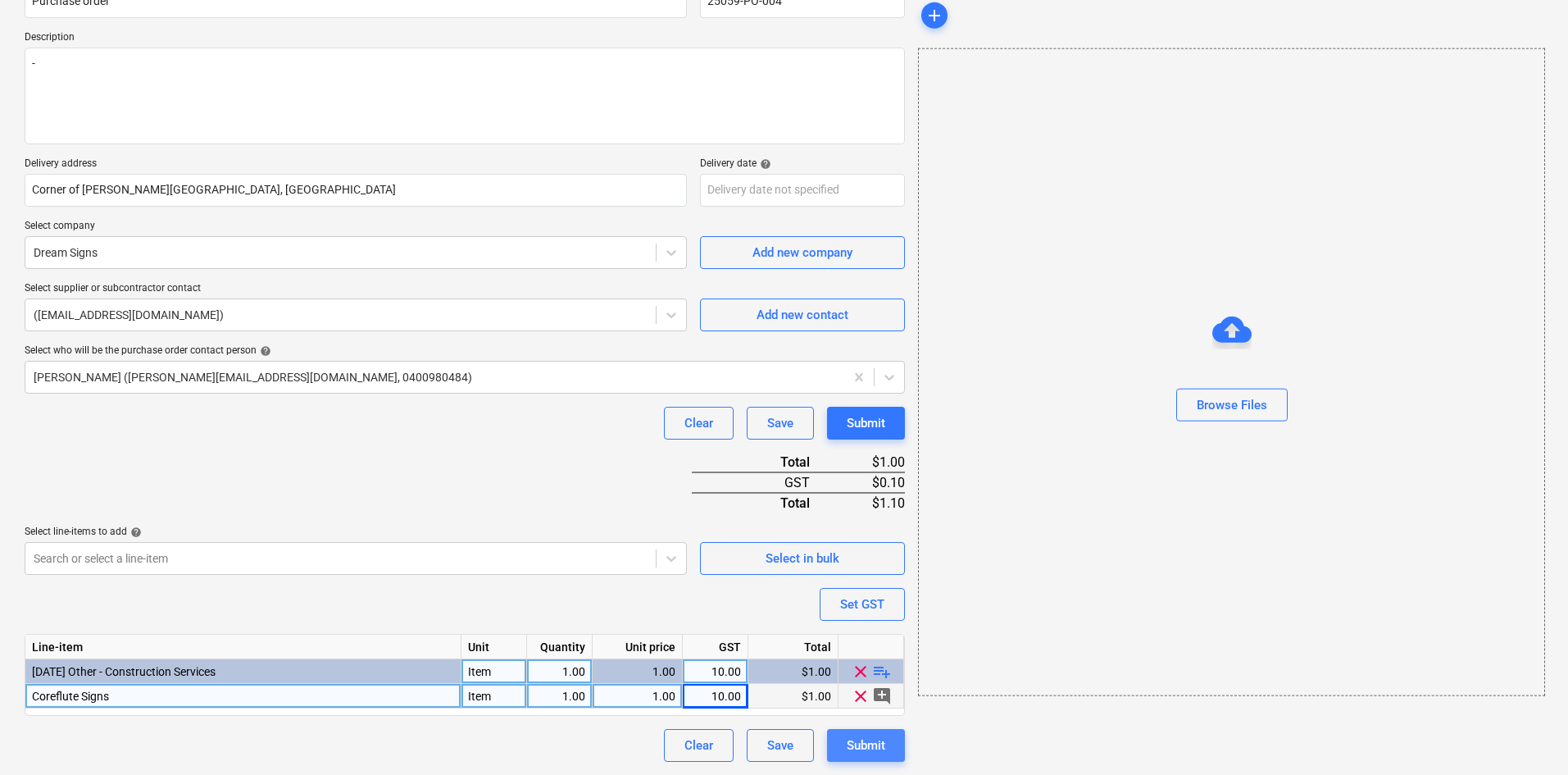
click at [865, 746] on div "Submit" at bounding box center [865, 745] width 39 height 21
type textarea "x"
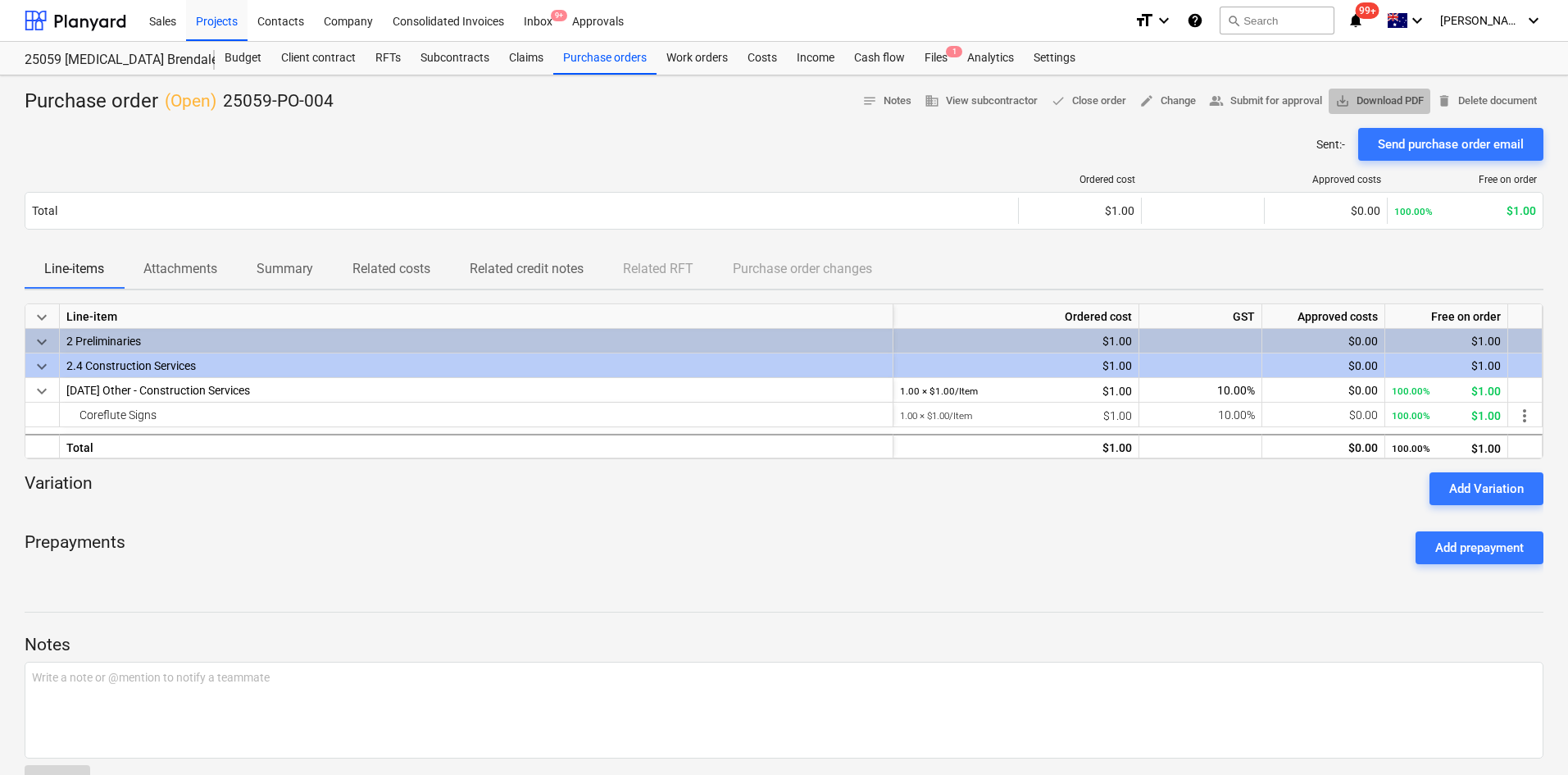
click at [1396, 103] on span "save_alt Download PDF" at bounding box center [1378, 101] width 88 height 19
